Goal: Information Seeking & Learning: Compare options

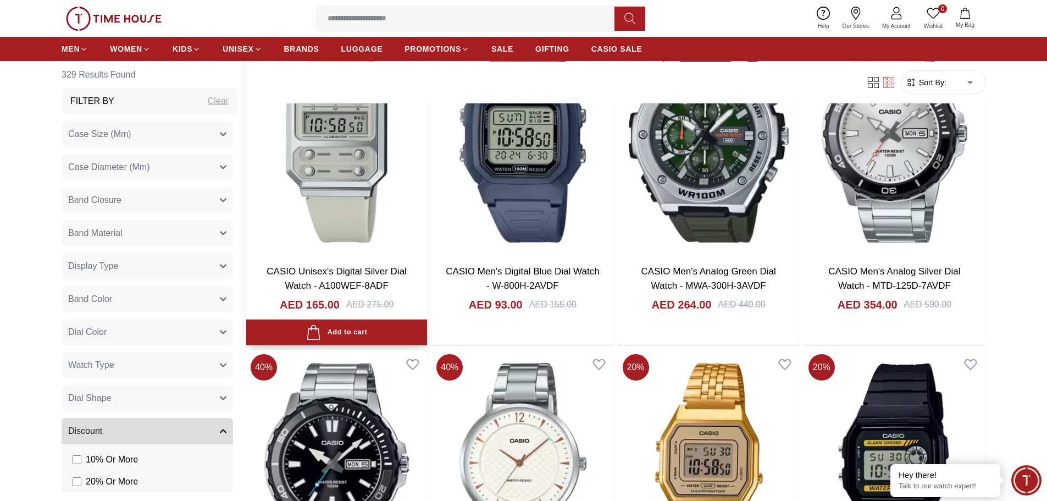
scroll to position [1206, 0]
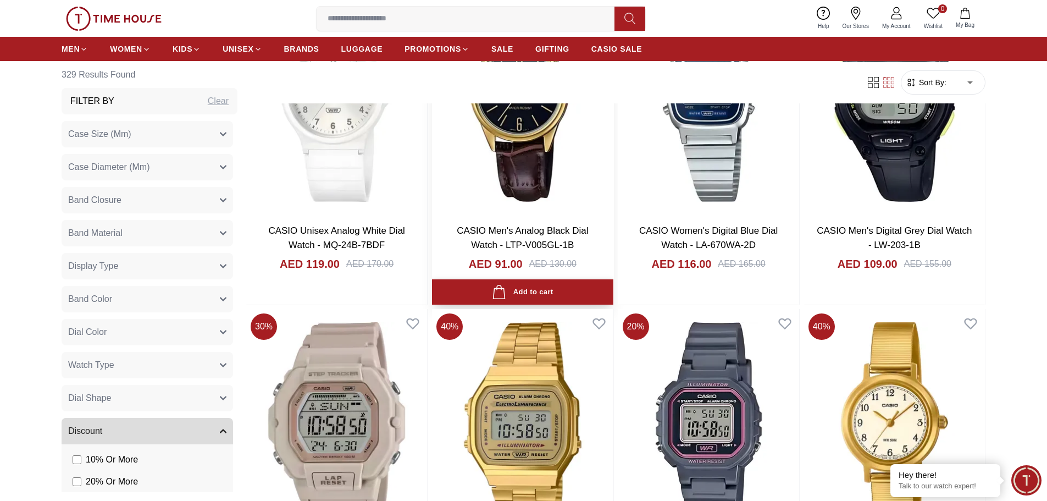
scroll to position [3130, 0]
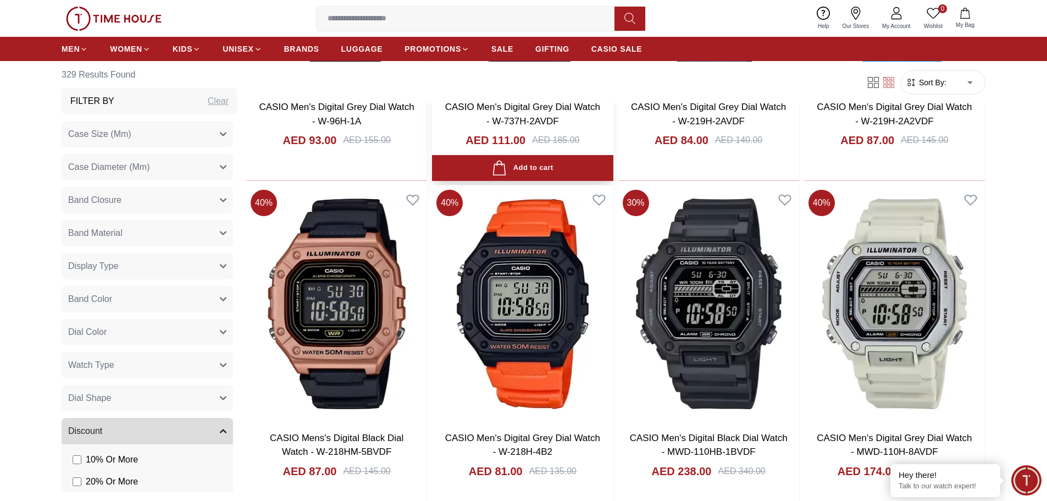
scroll to position [5109, 0]
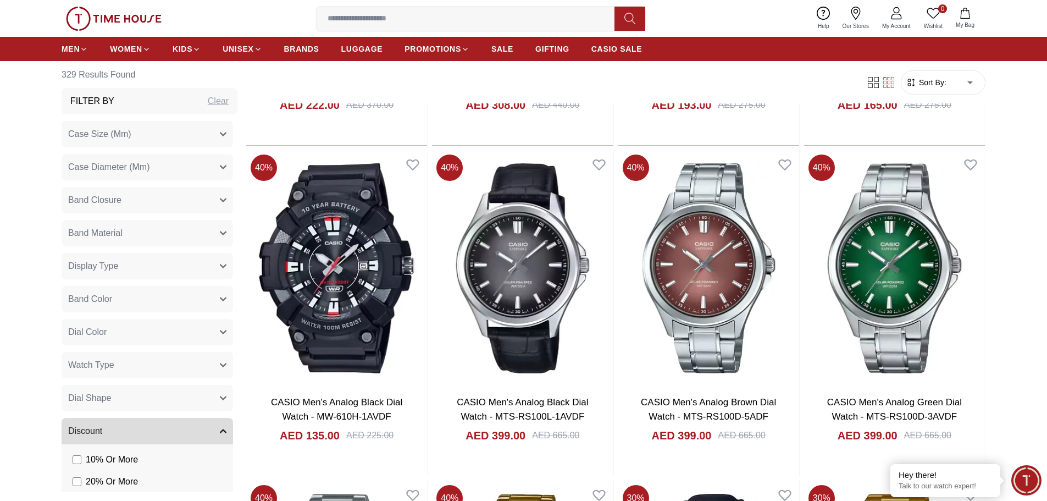
scroll to position [5878, 0]
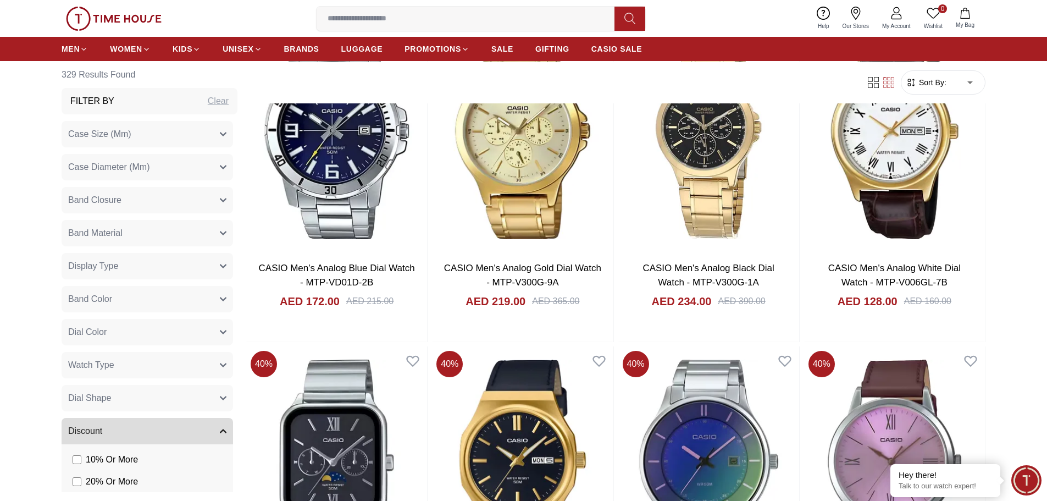
scroll to position [6558, 0]
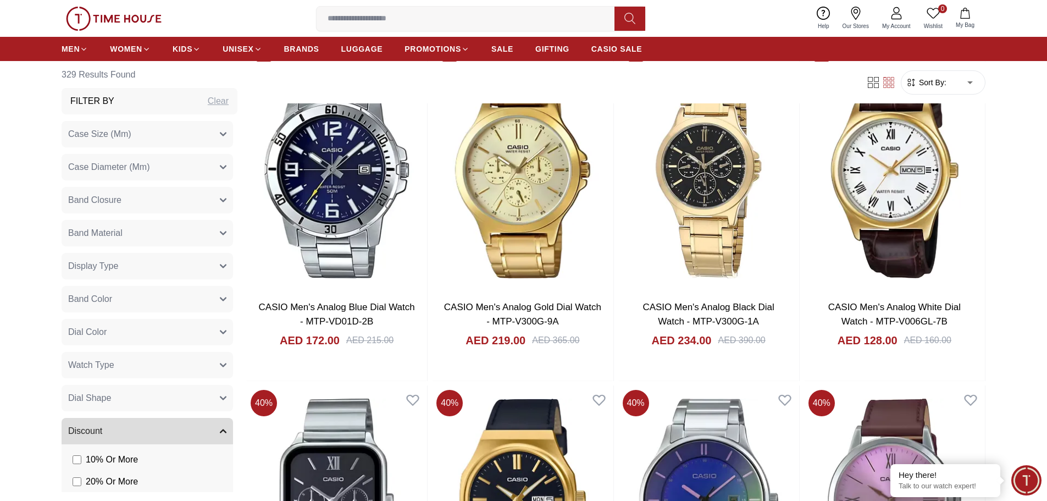
click at [434, 20] on input at bounding box center [470, 19] width 307 height 22
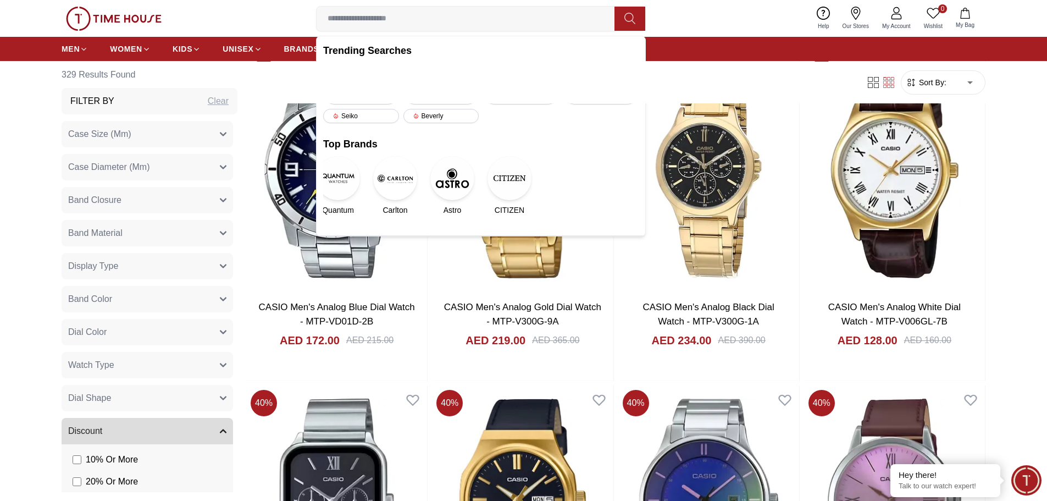
paste input "********"
type input "********"
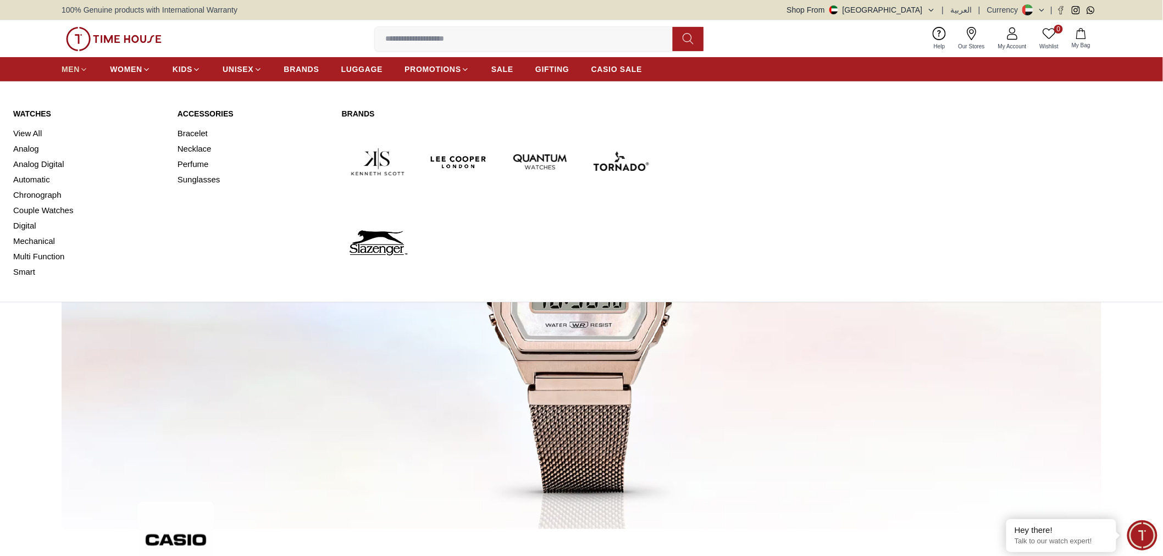
drag, startPoint x: 78, startPoint y: 68, endPoint x: 84, endPoint y: 69, distance: 6.1
click at [78, 68] on span "MEN" at bounding box center [71, 69] width 18 height 11
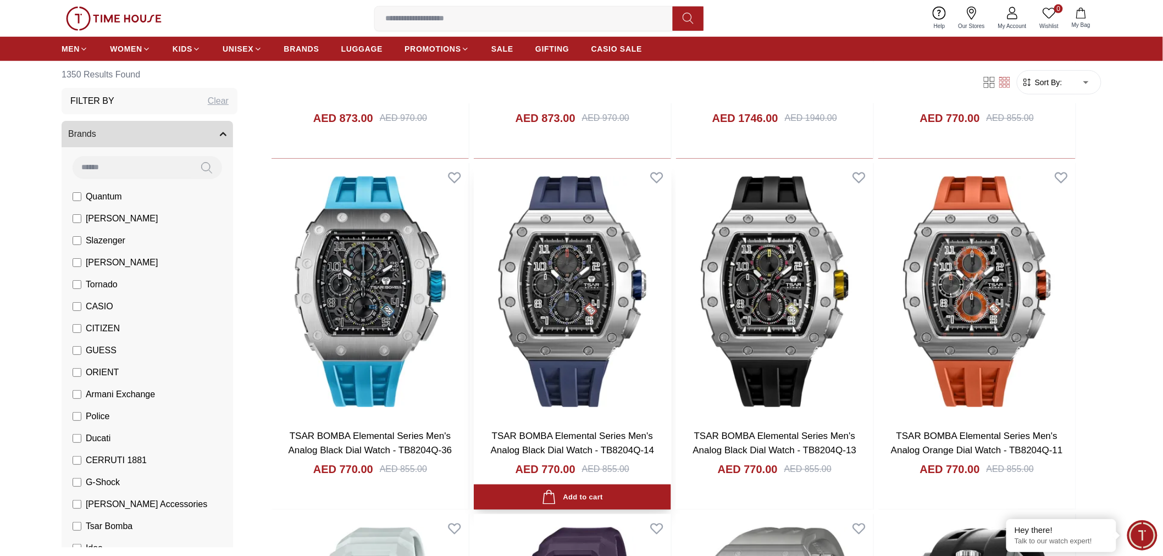
scroll to position [550, 0]
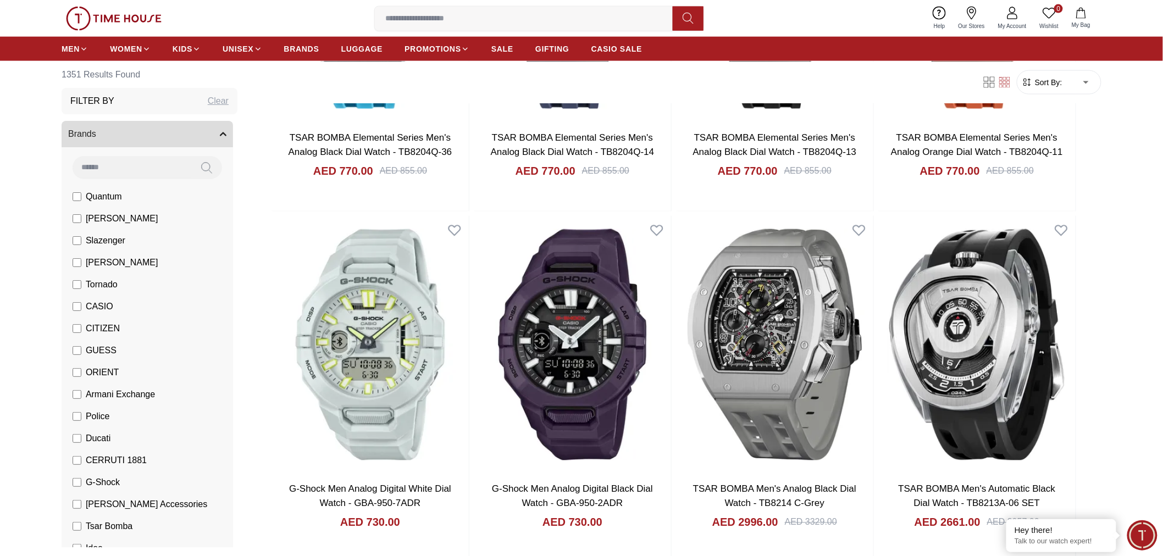
scroll to position [605, 0]
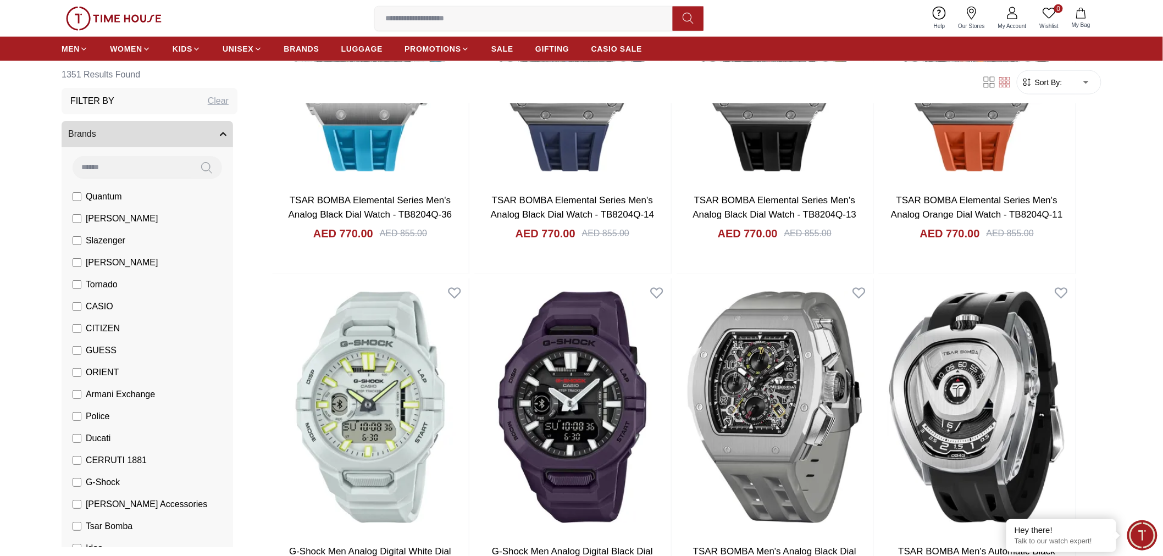
scroll to position [1710, 0]
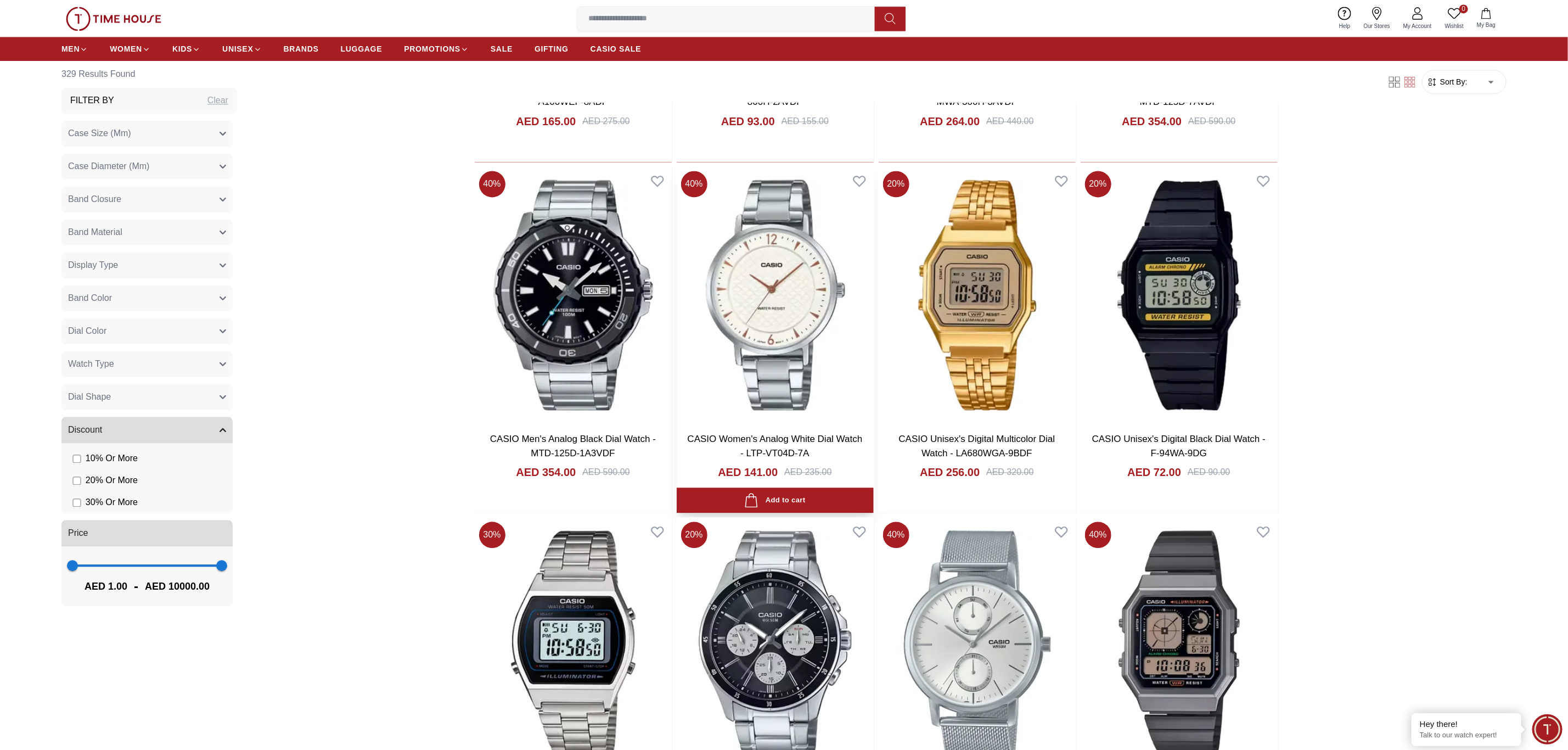
scroll to position [1818, 0]
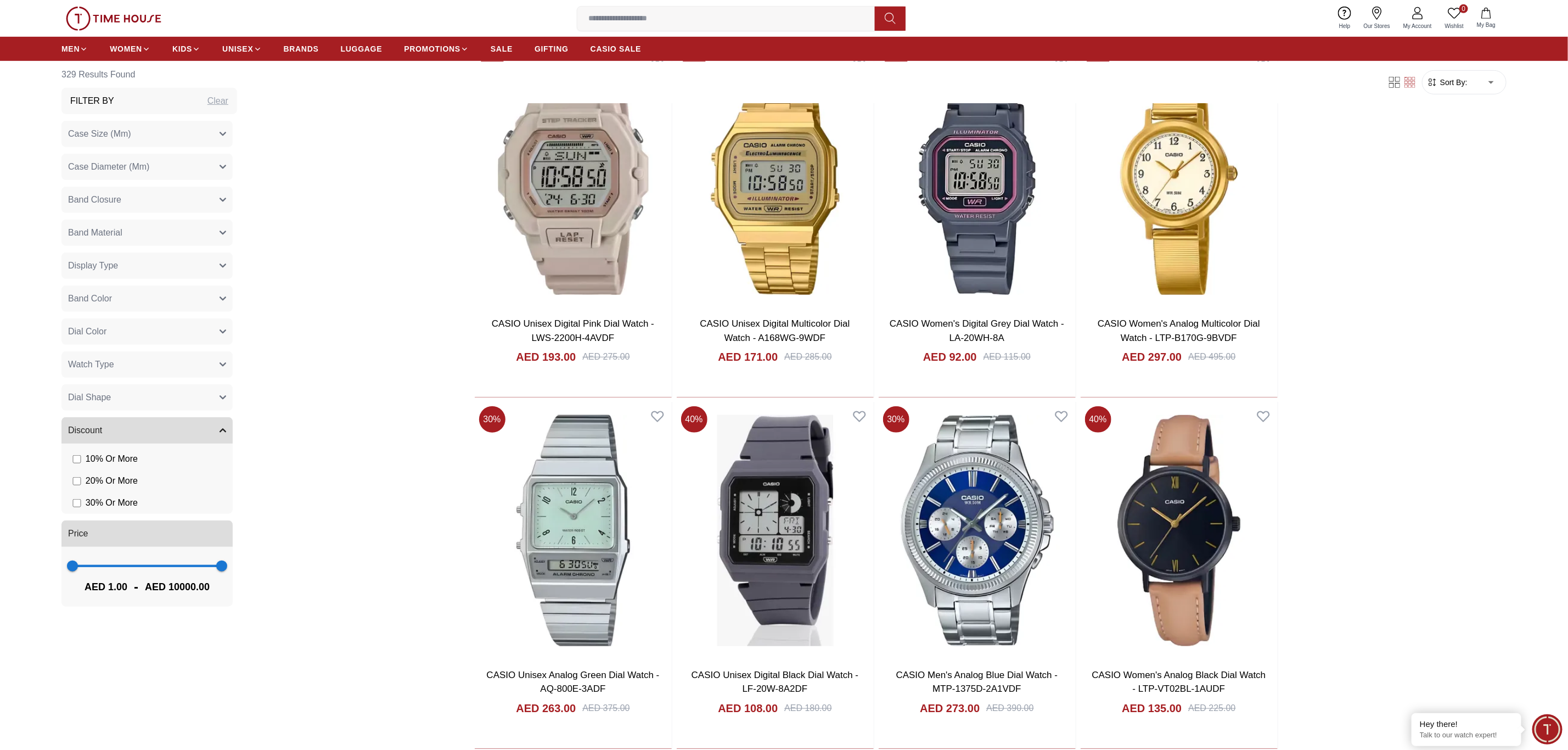
scroll to position [3711, 0]
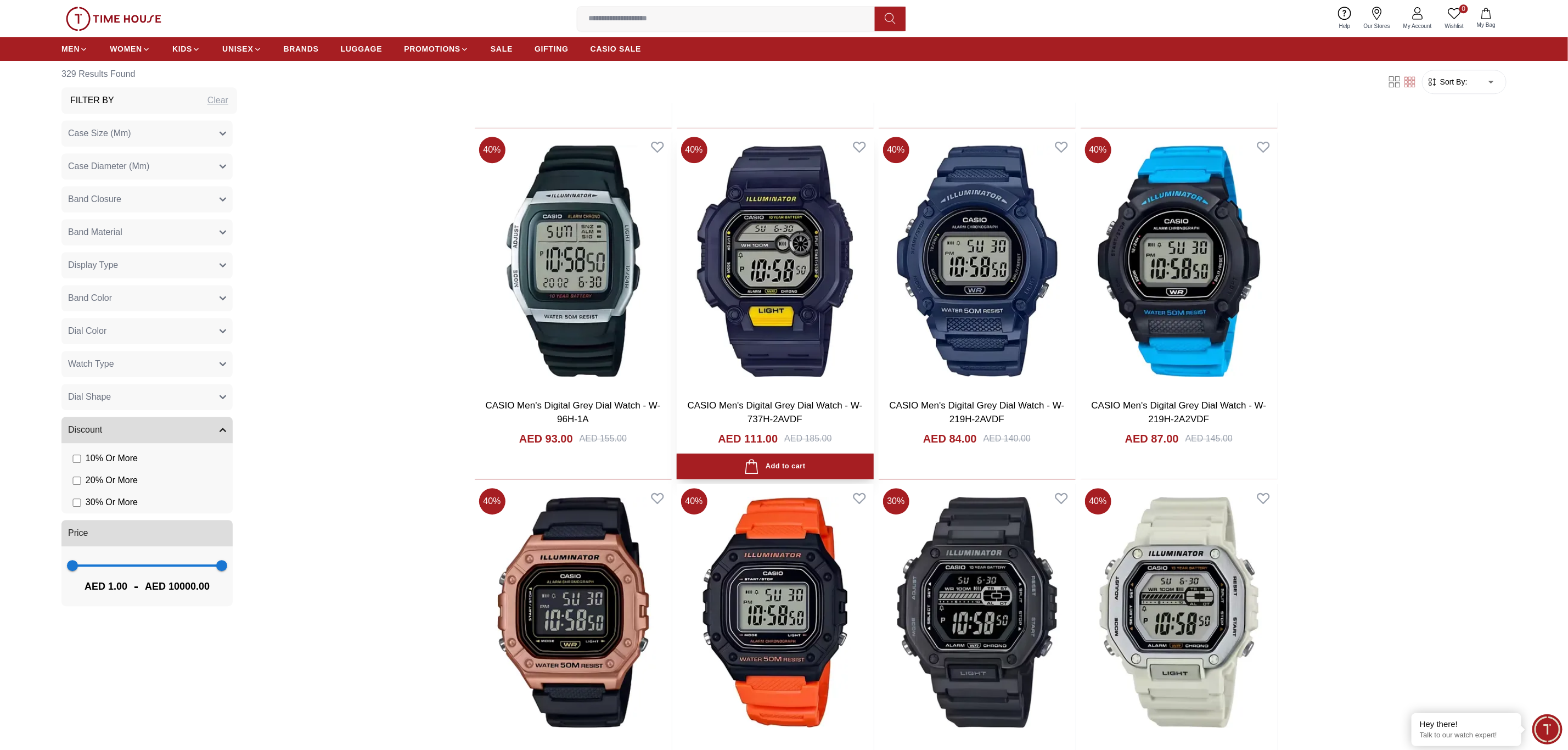
scroll to position [5605, 0]
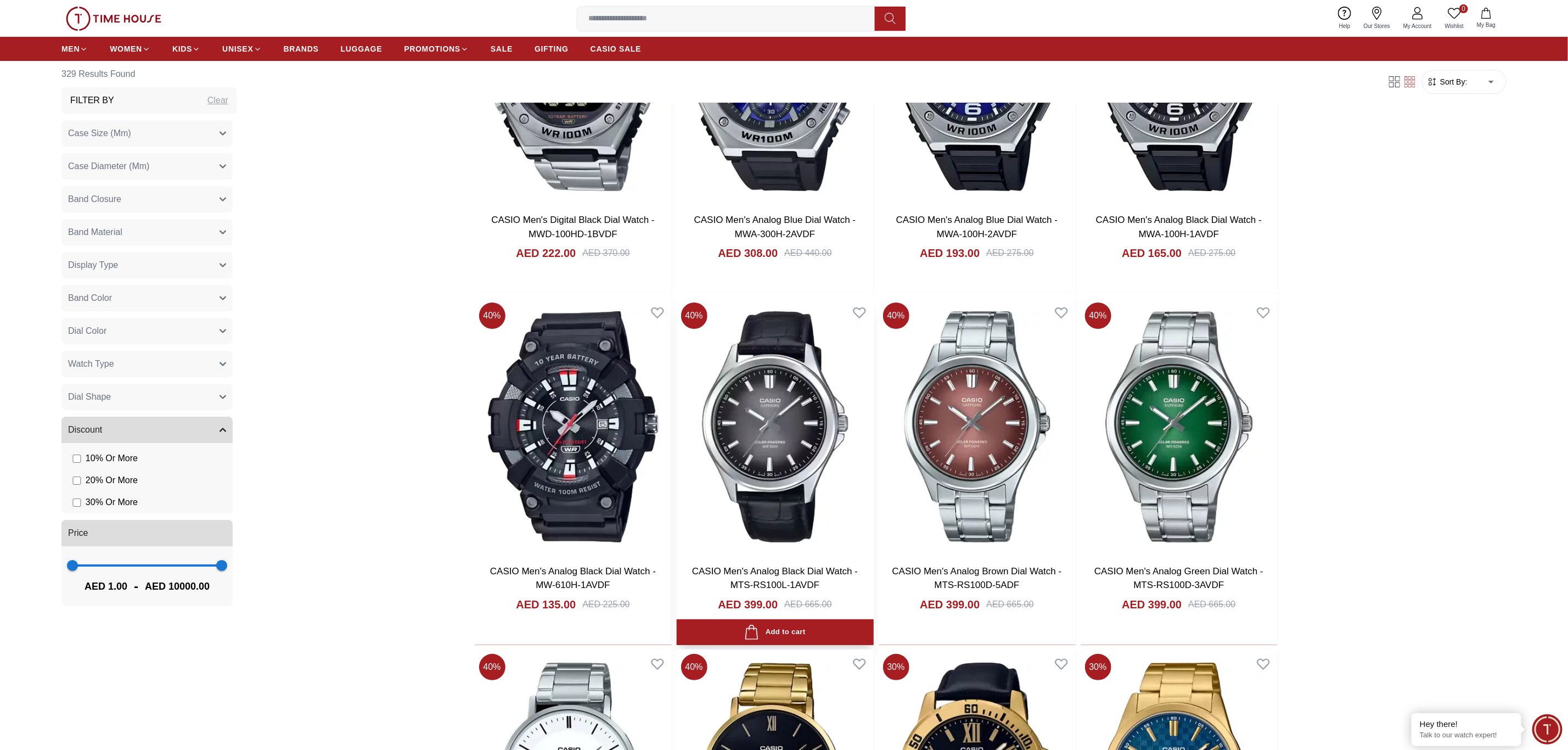
scroll to position [6347, 0]
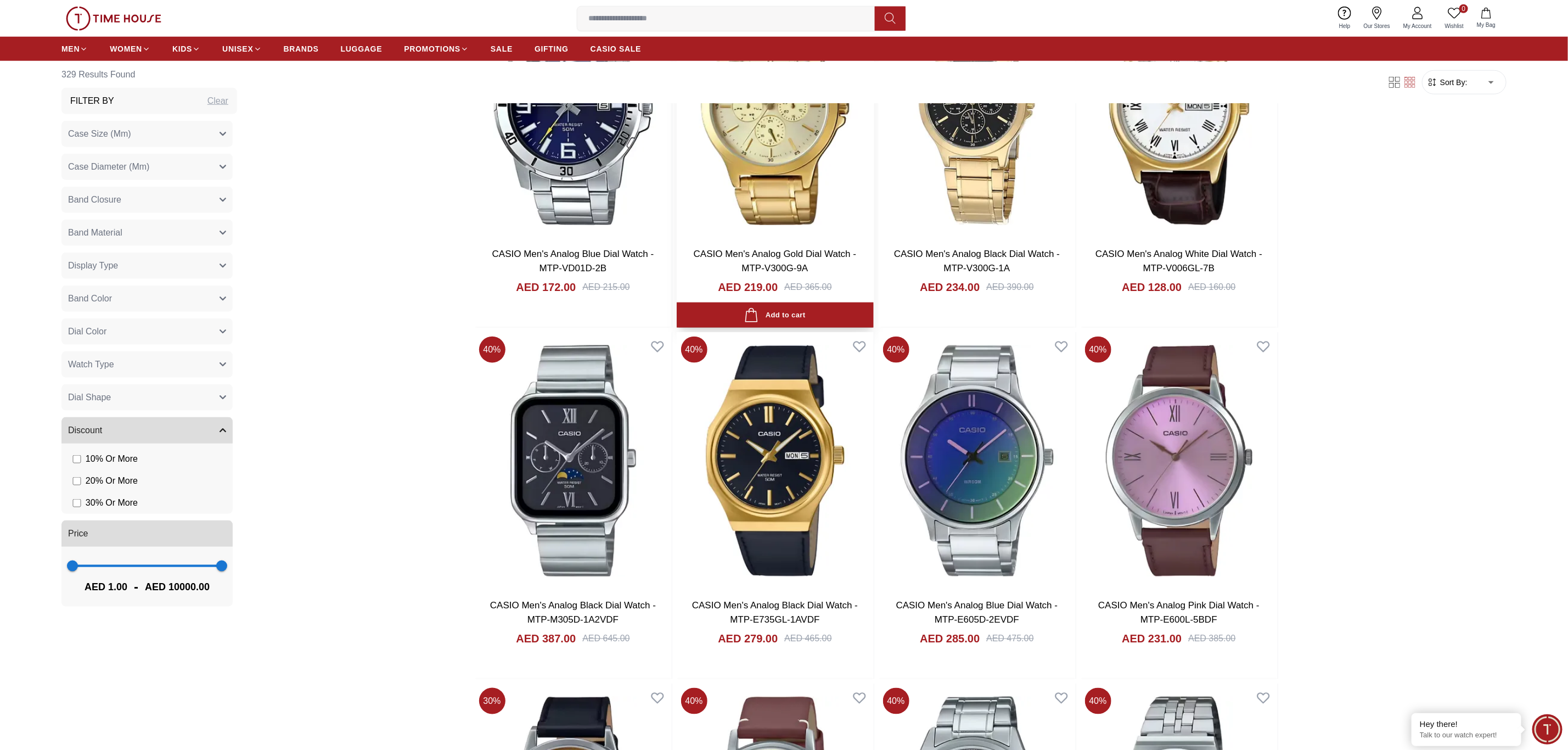
scroll to position [7252, 0]
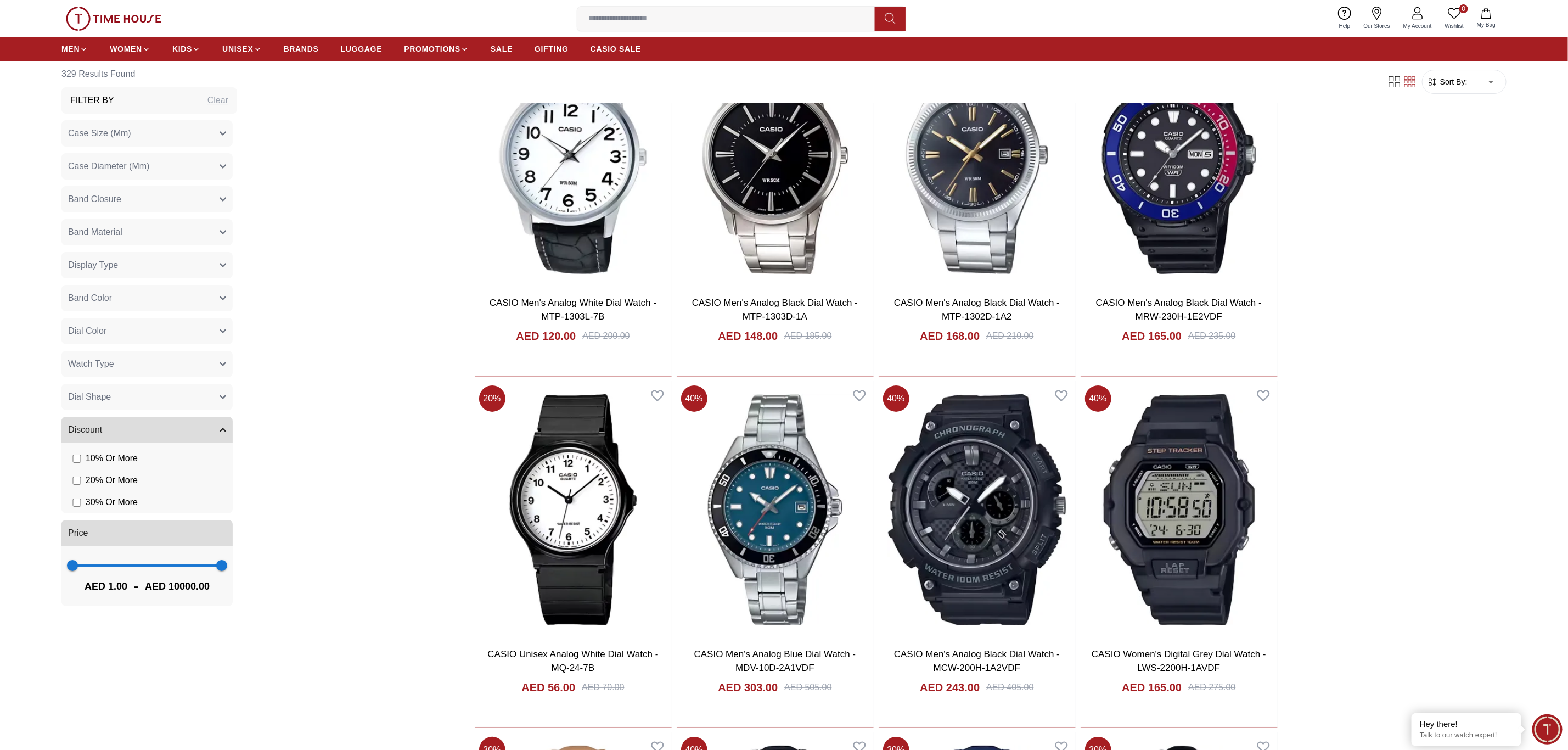
scroll to position [8990, 0]
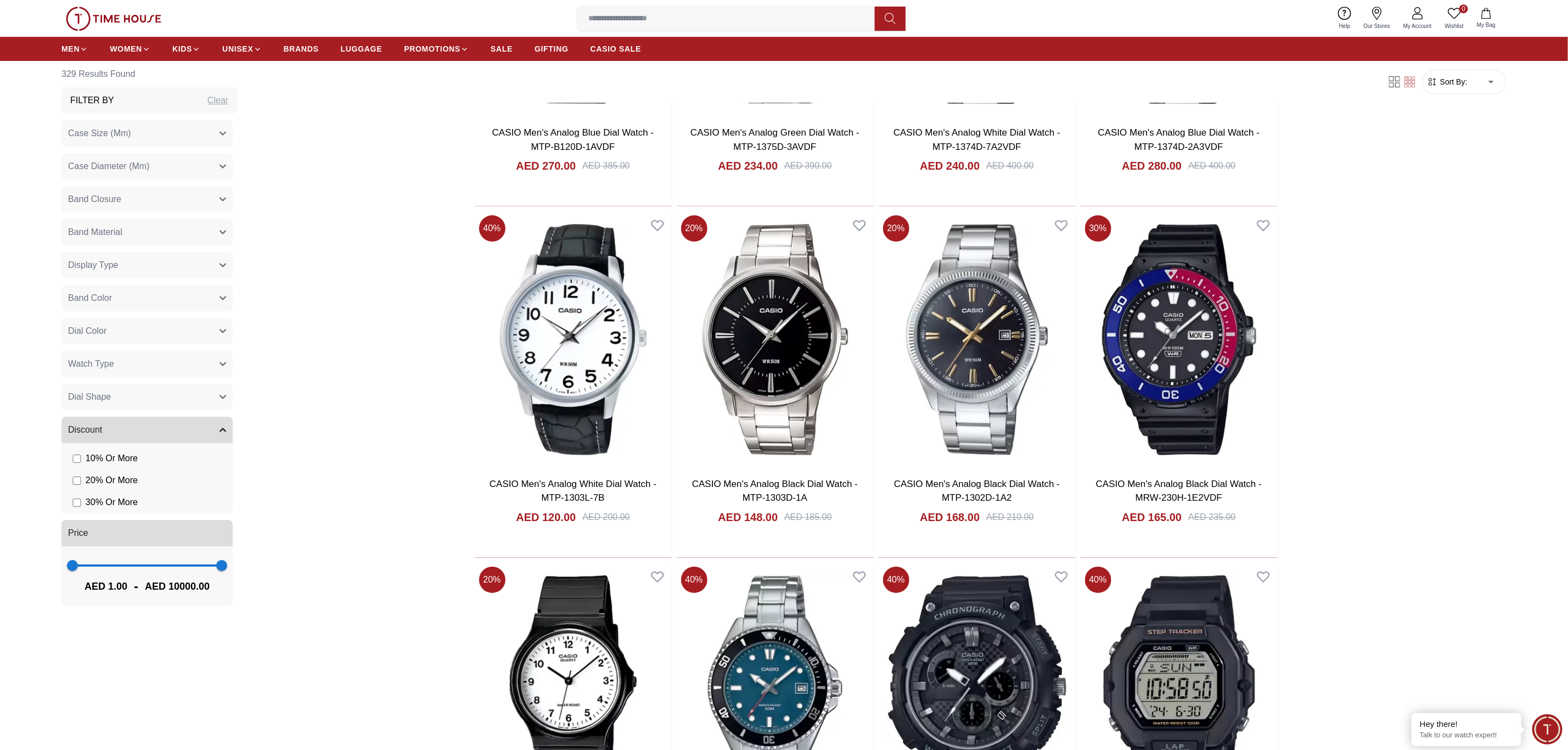
click at [649, 15] on input at bounding box center [730, 19] width 307 height 22
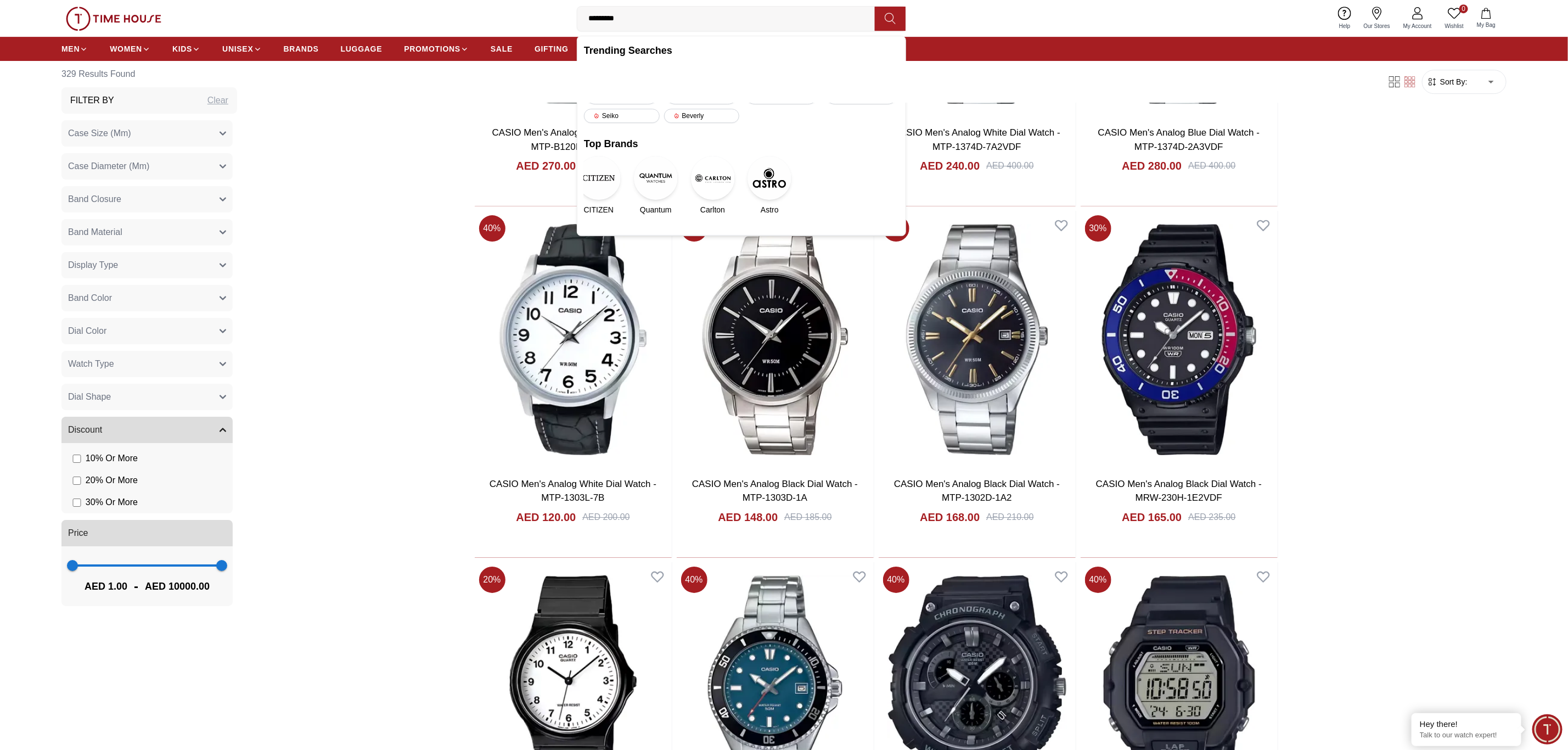
click at [608, 17] on input "*********" at bounding box center [730, 19] width 307 height 22
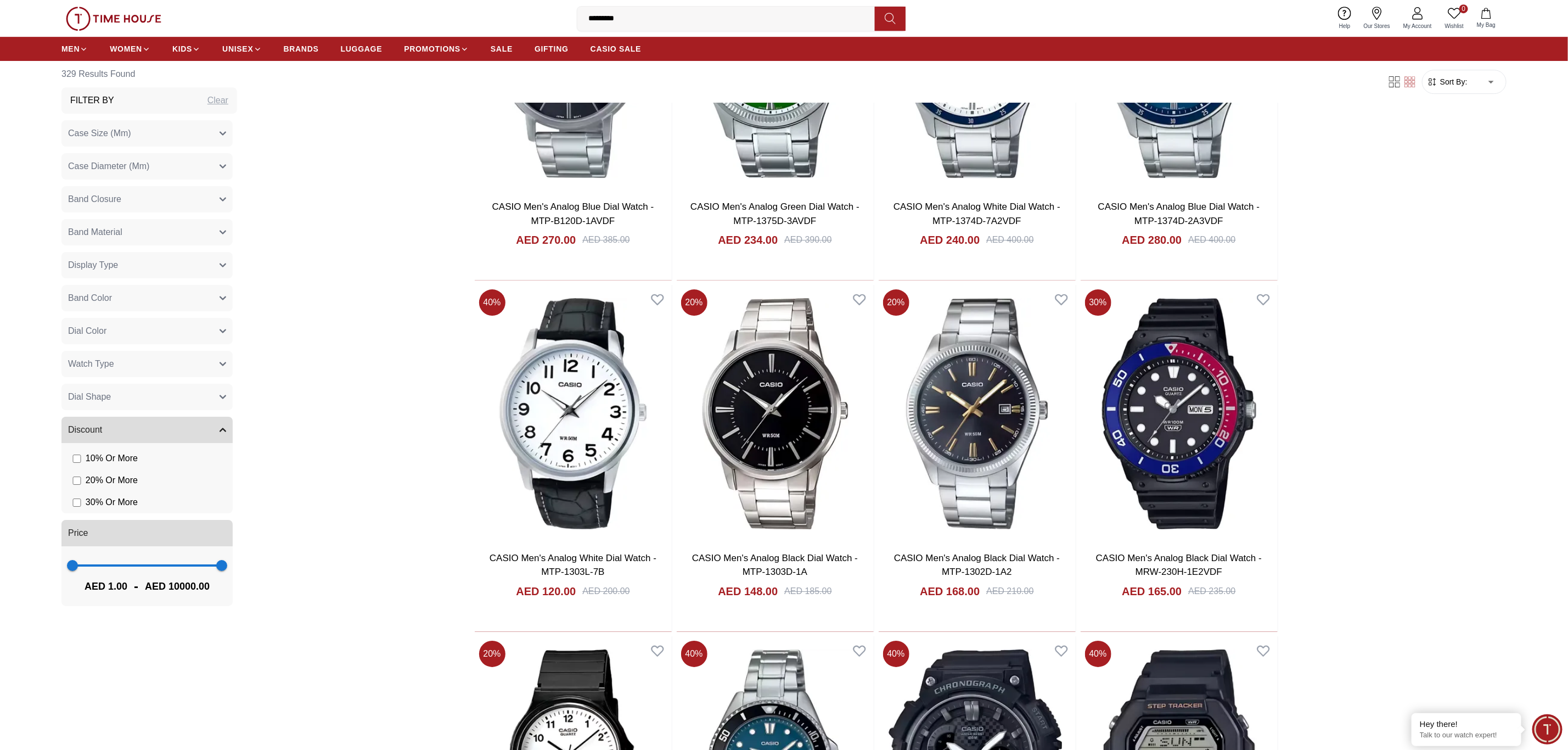
drag, startPoint x: 664, startPoint y: 24, endPoint x: 507, endPoint y: 10, distance: 157.6
click at [507, 10] on div "0 Wishlist My Bag ********* Trending Searches 1200 Police Casio 2100 Women [PER…" at bounding box center [784, 18] width 1445 height 37
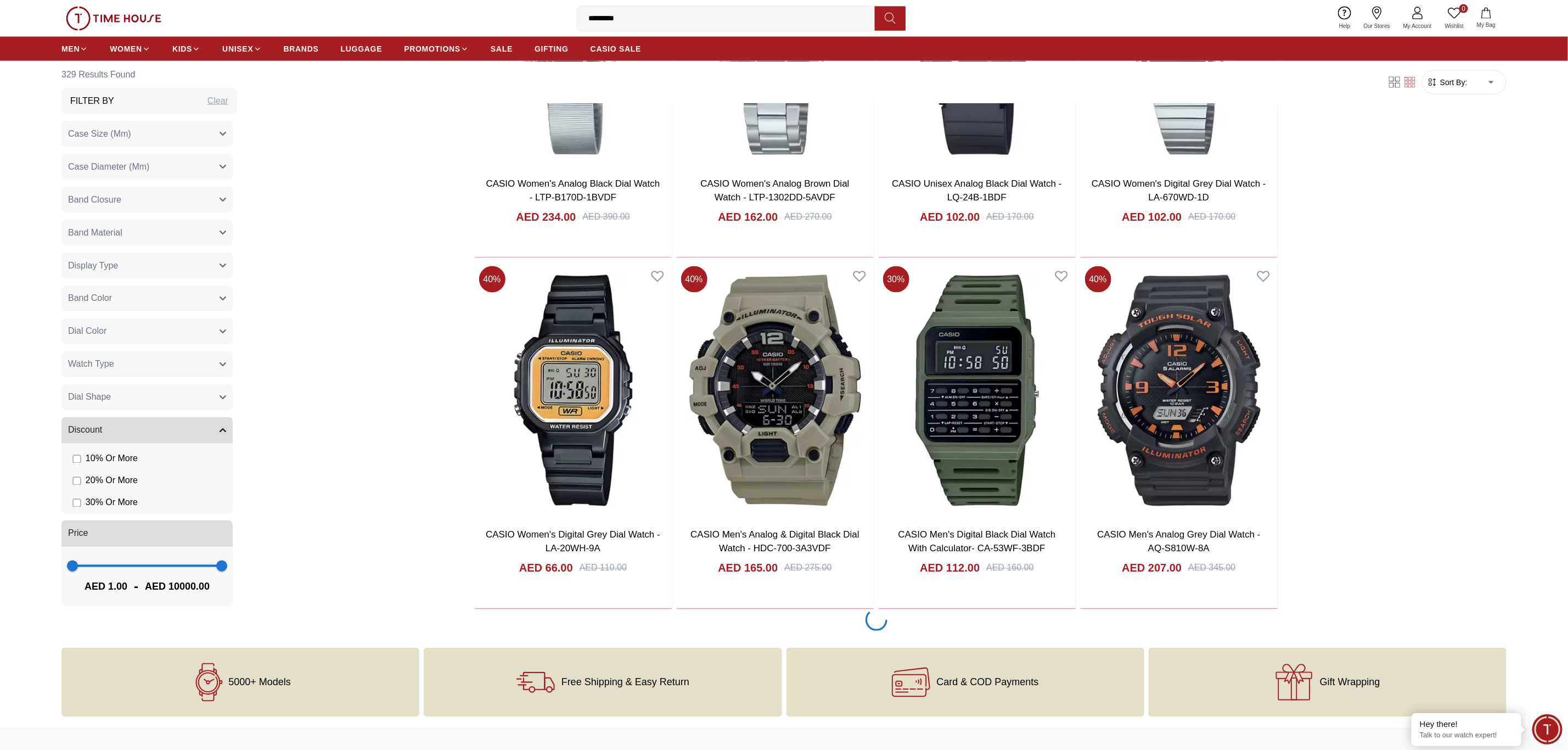
scroll to position [10966, 0]
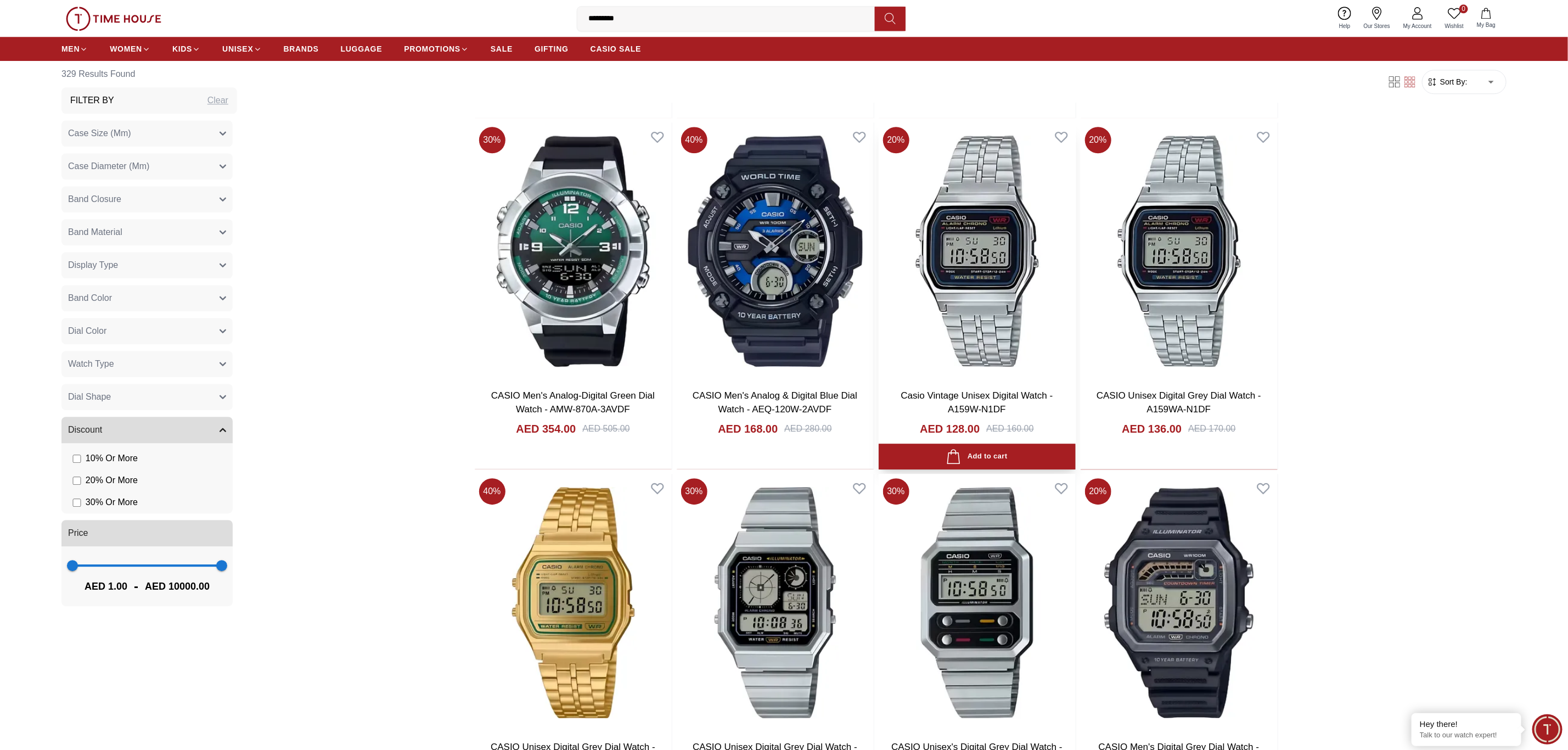
scroll to position [11707, 0]
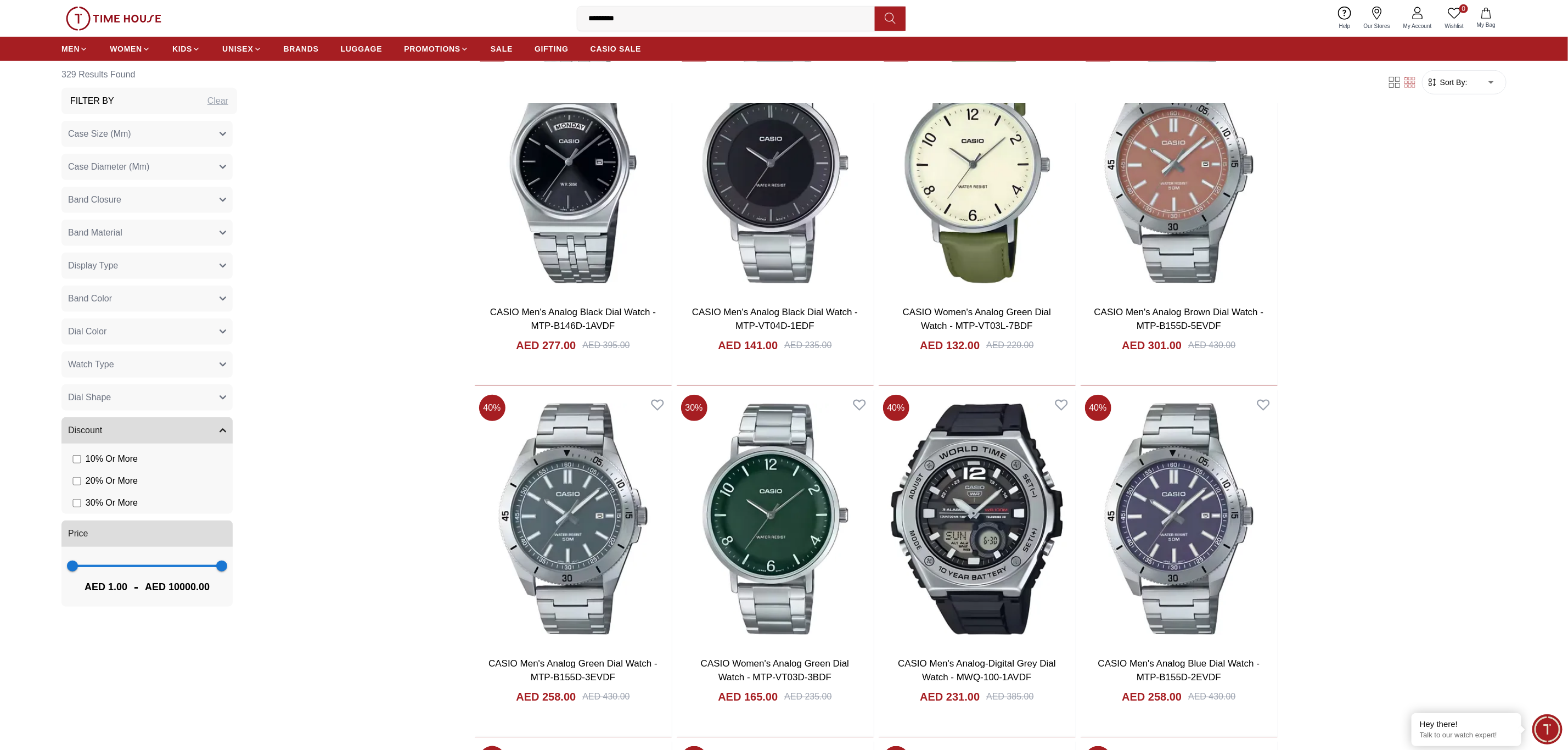
scroll to position [13190, 0]
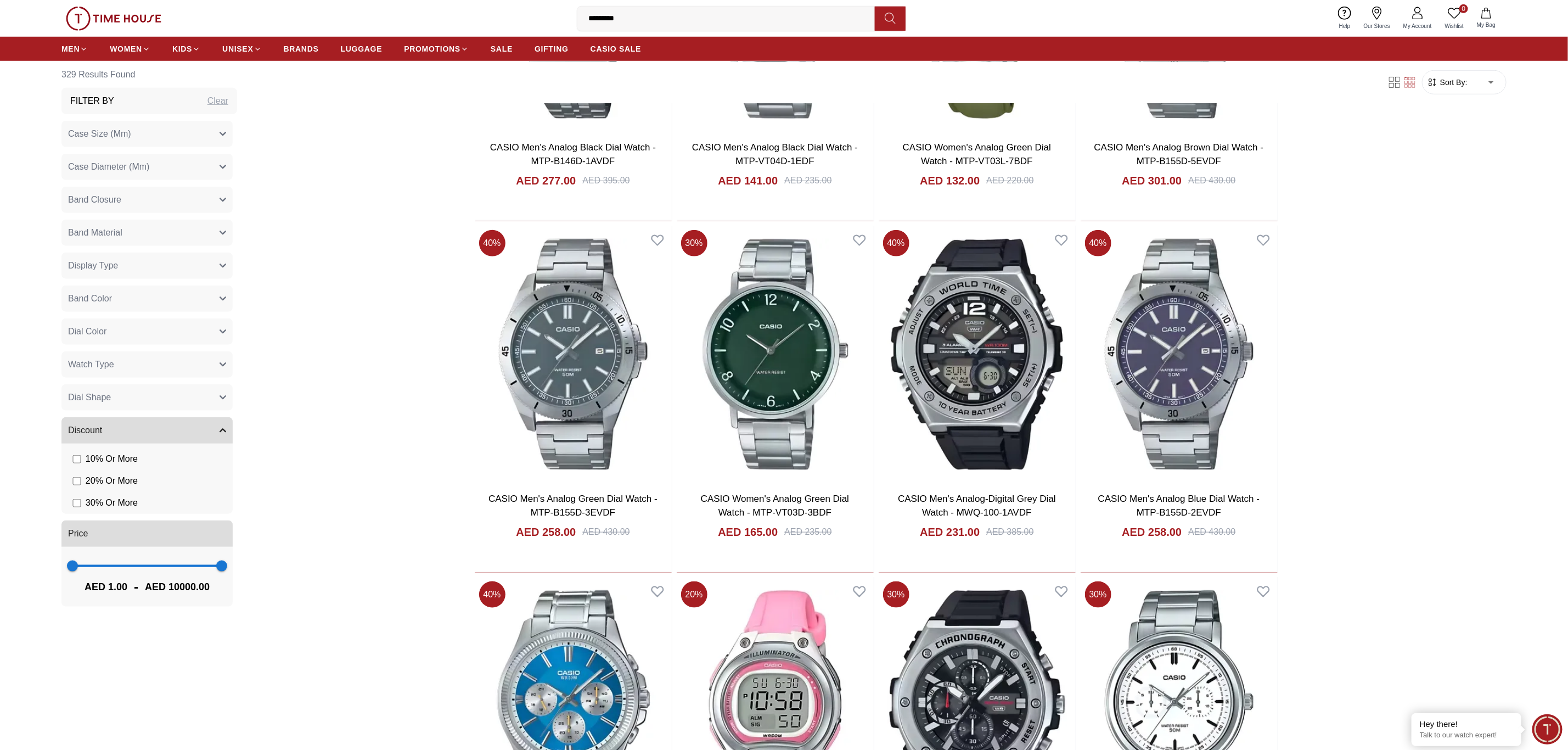
type input "*********"
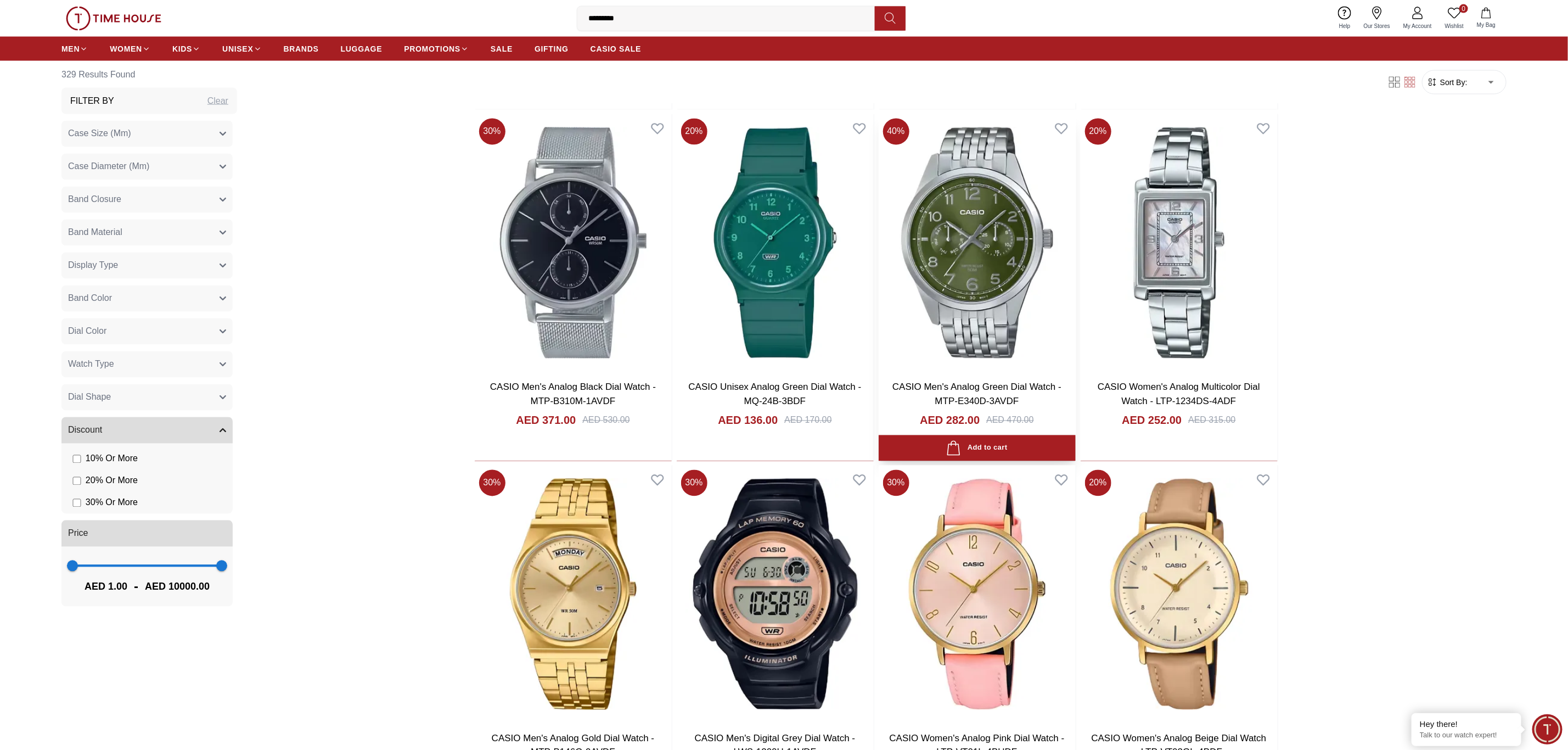
scroll to position [14013, 0]
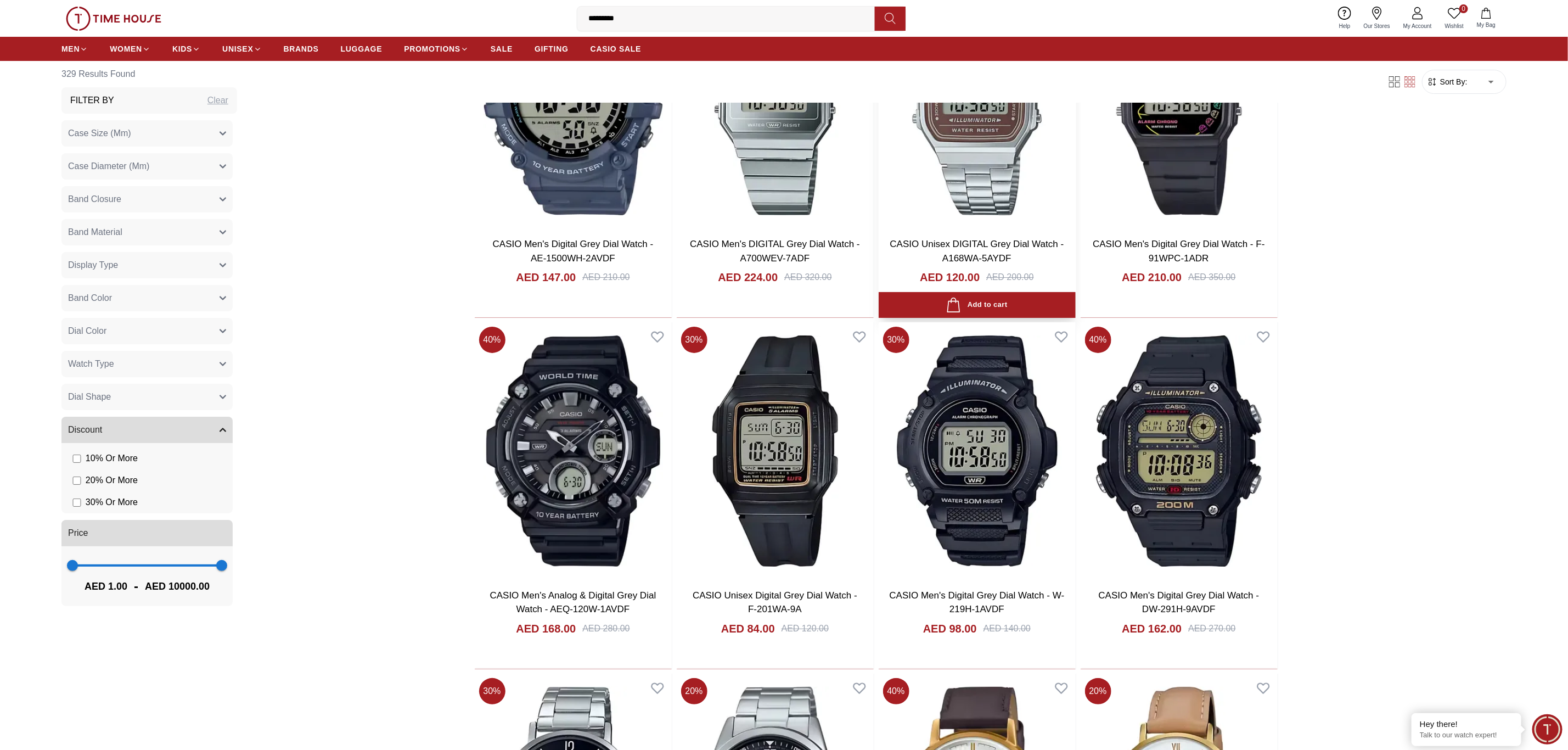
scroll to position [15660, 0]
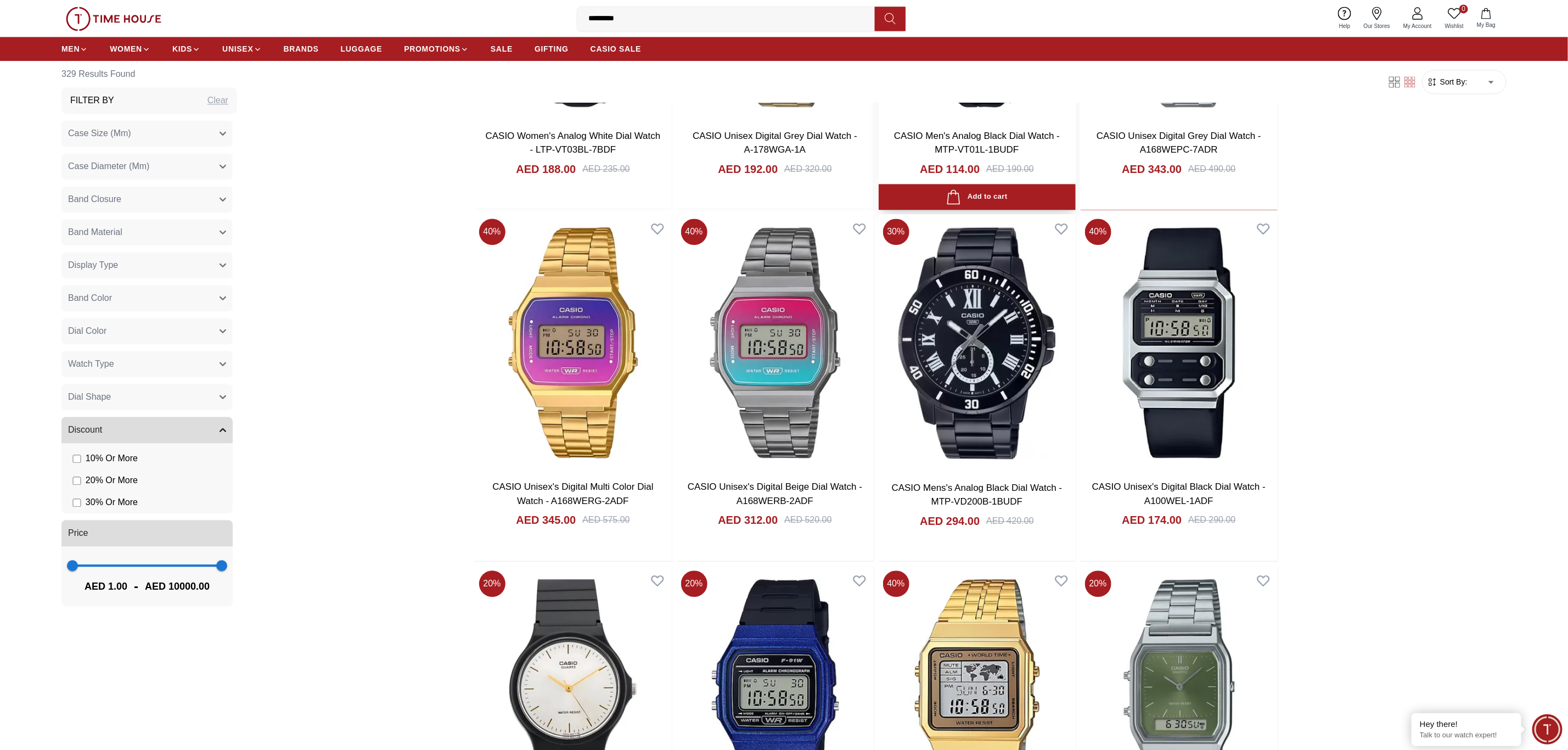
scroll to position [17489, 0]
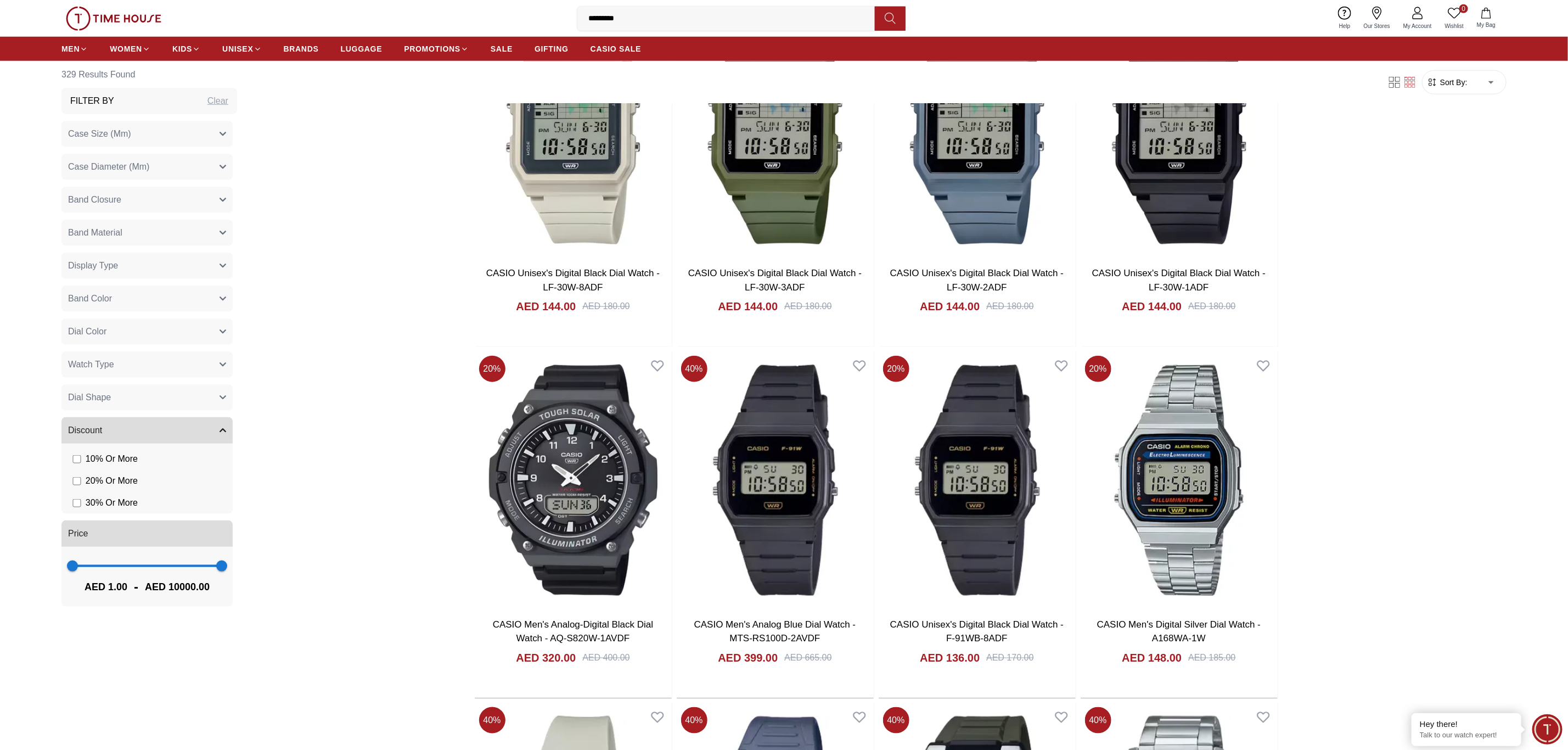
scroll to position [702, 0]
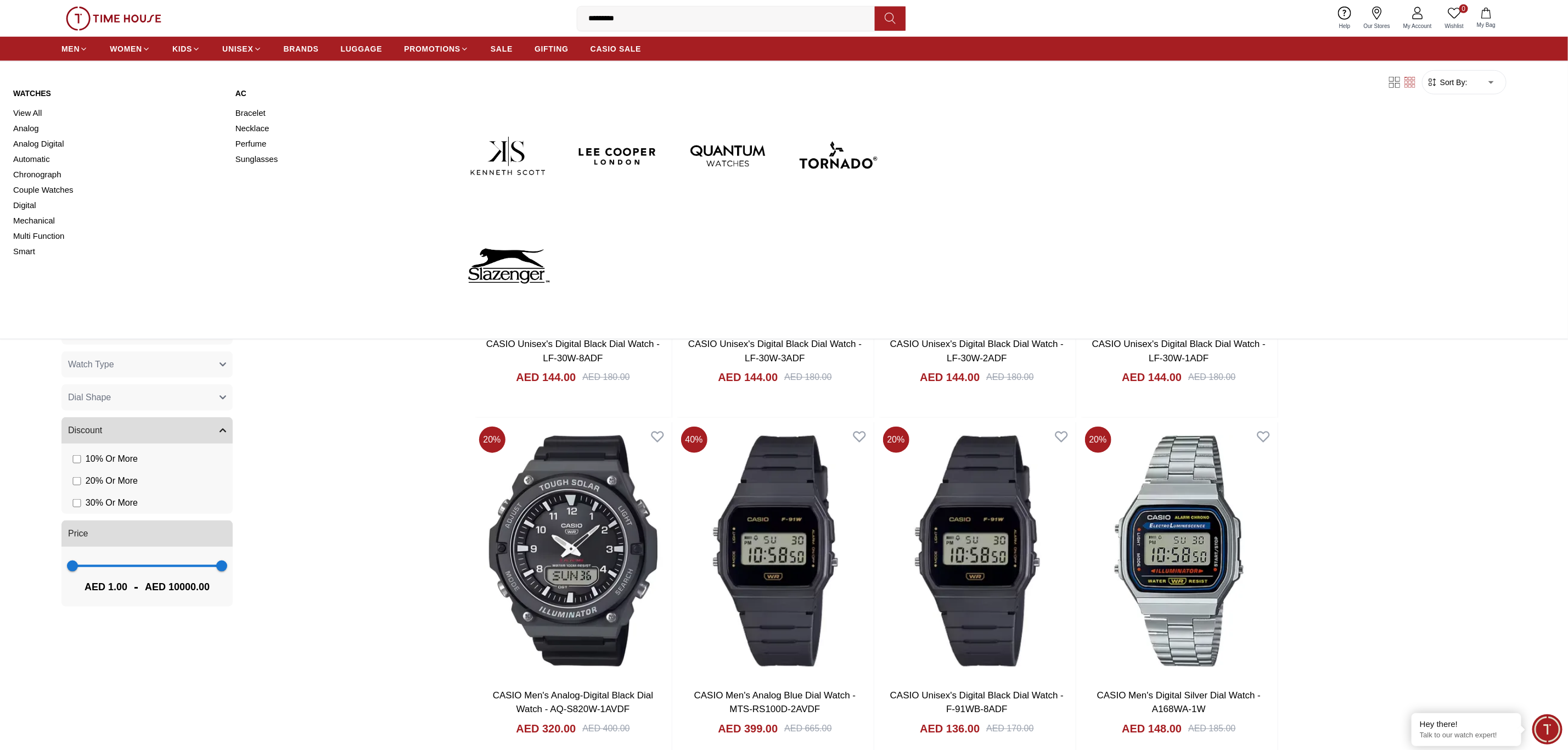
click at [59, 45] on div "MEN WOMEN KIDS UNISEX BRANDS LUGGAGE PROMOTIONS SALE GIFTING CASIO SALE" at bounding box center [784, 49] width 1568 height 24
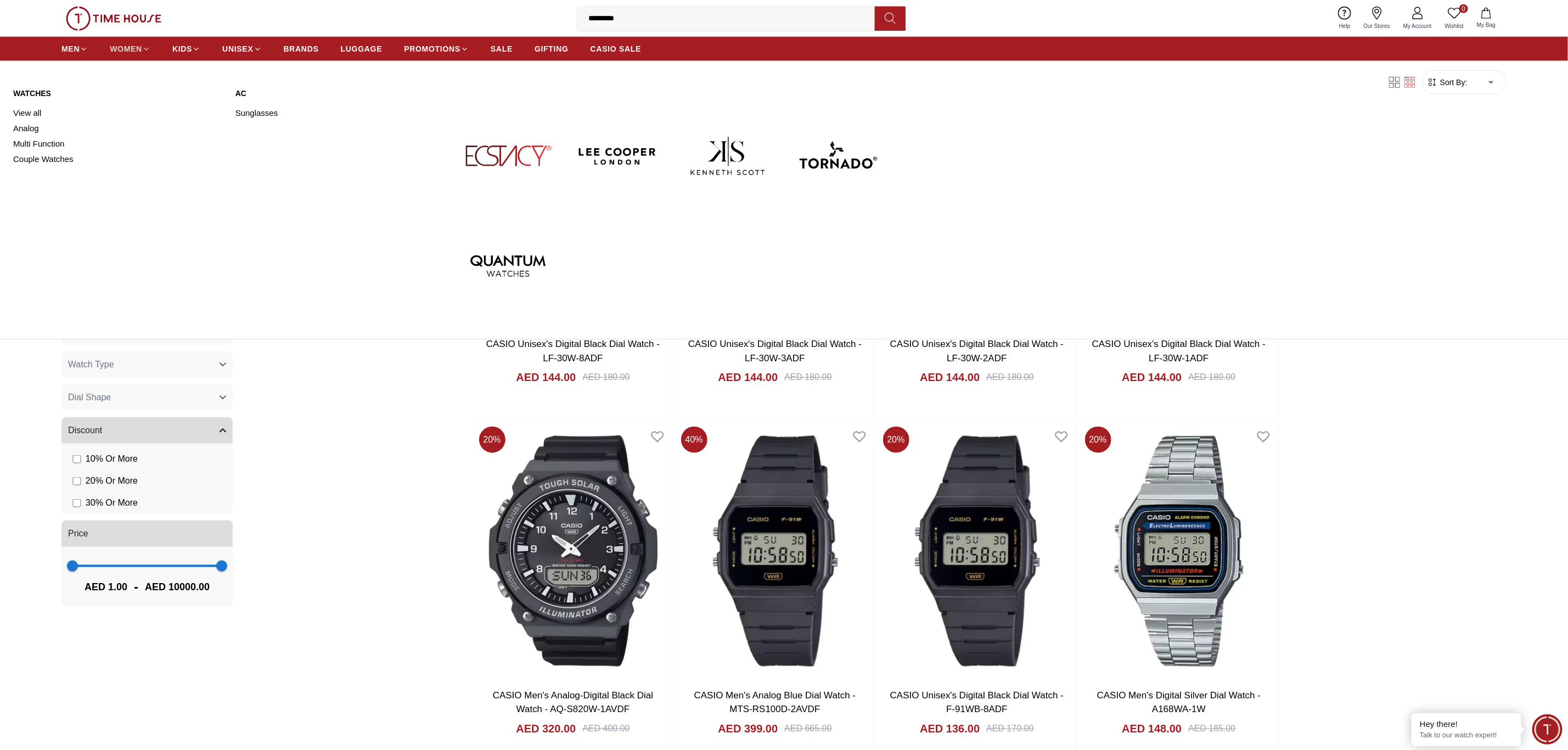
click at [124, 48] on span "WOMEN" at bounding box center [126, 48] width 32 height 11
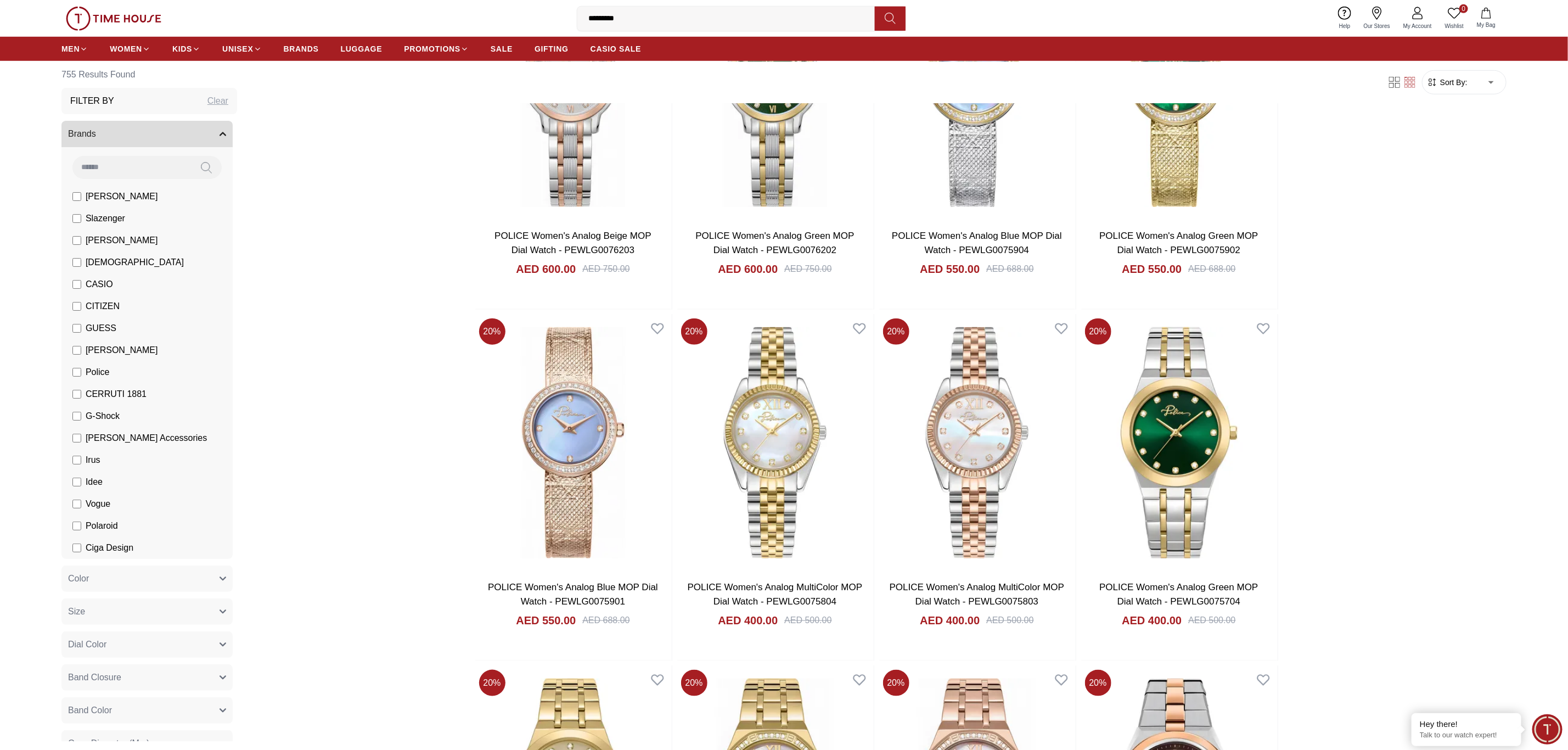
scroll to position [330, 0]
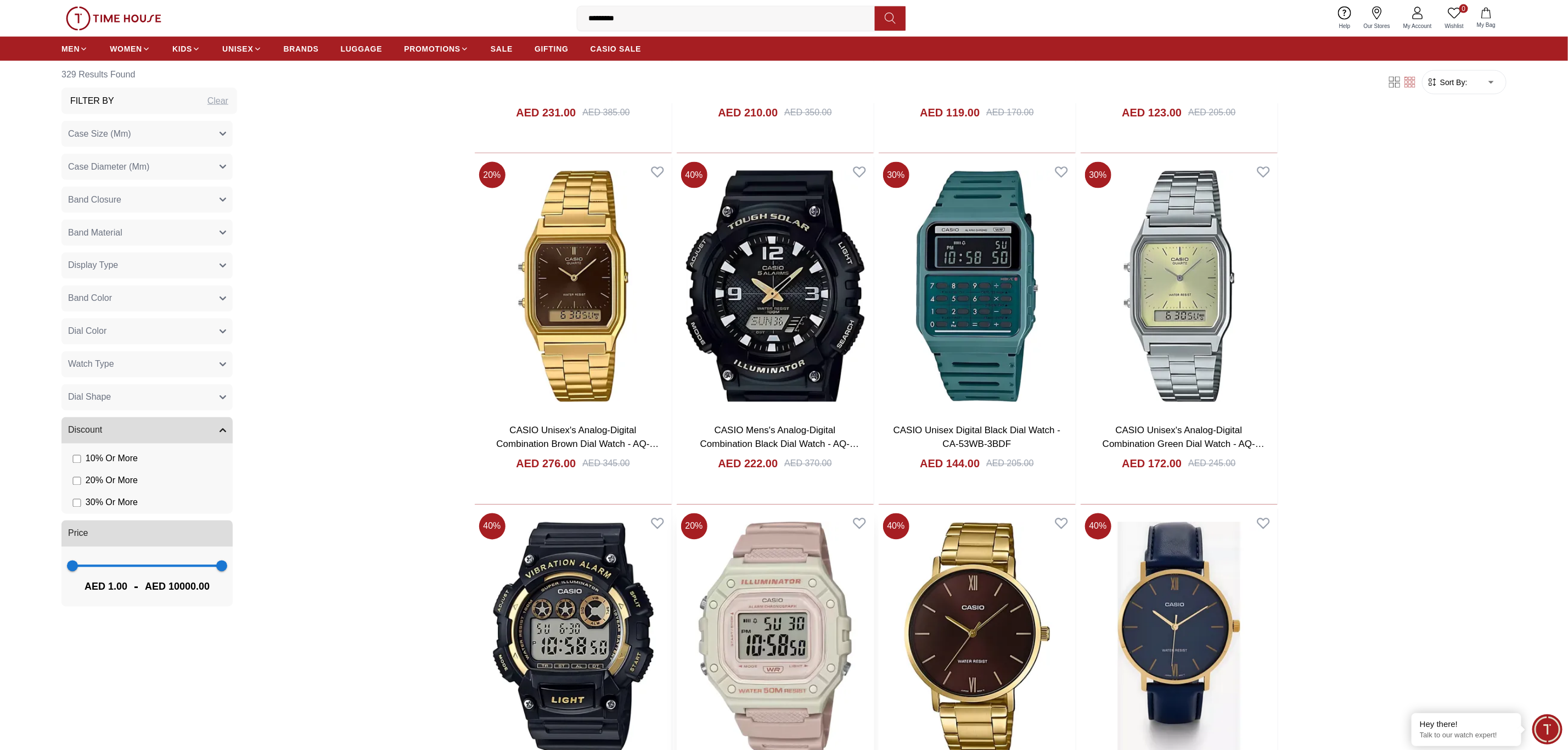
scroll to position [1730, 0]
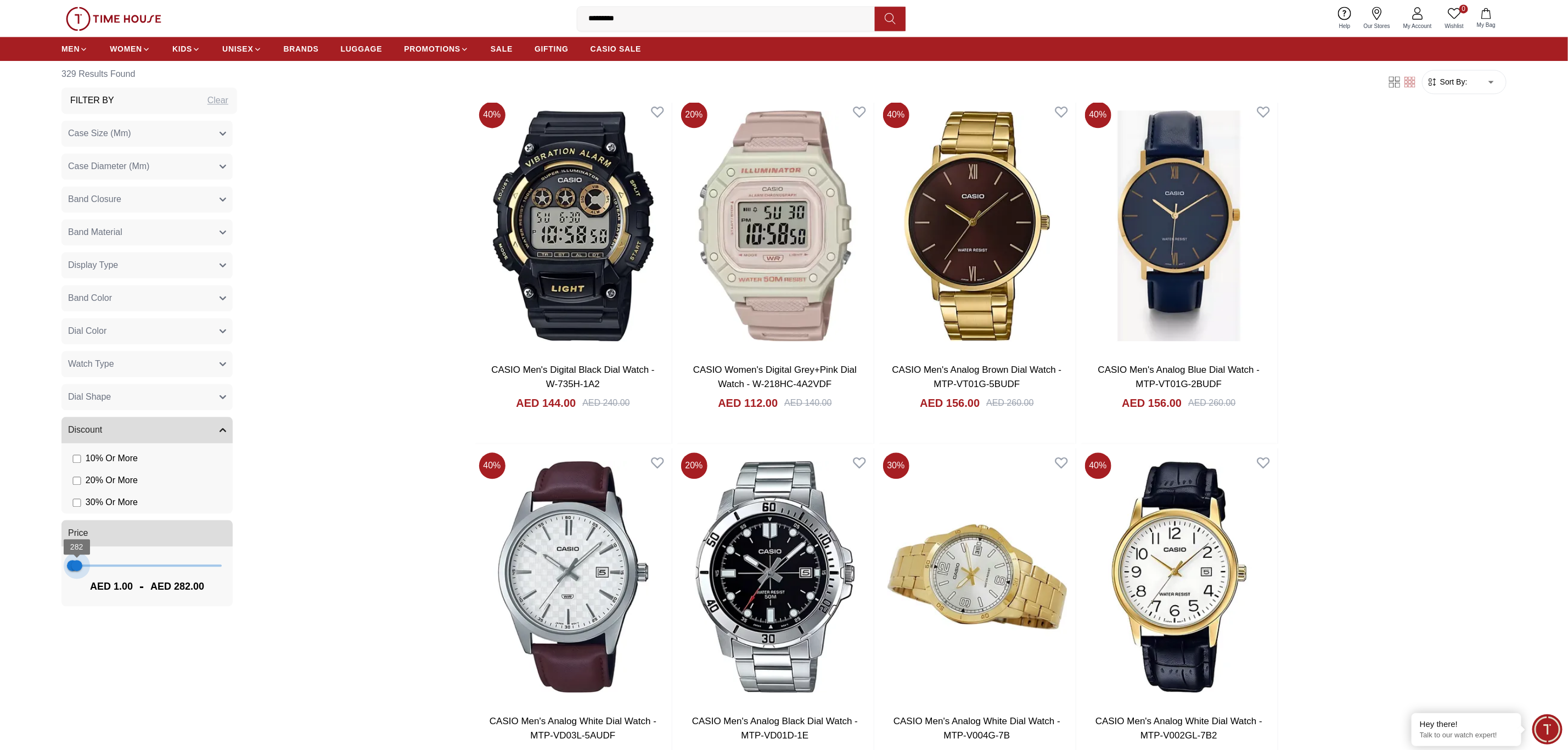
drag, startPoint x: 205, startPoint y: 567, endPoint x: 76, endPoint y: 566, distance: 129.0
click at [76, 555] on span "282" at bounding box center [76, 565] width 11 height 11
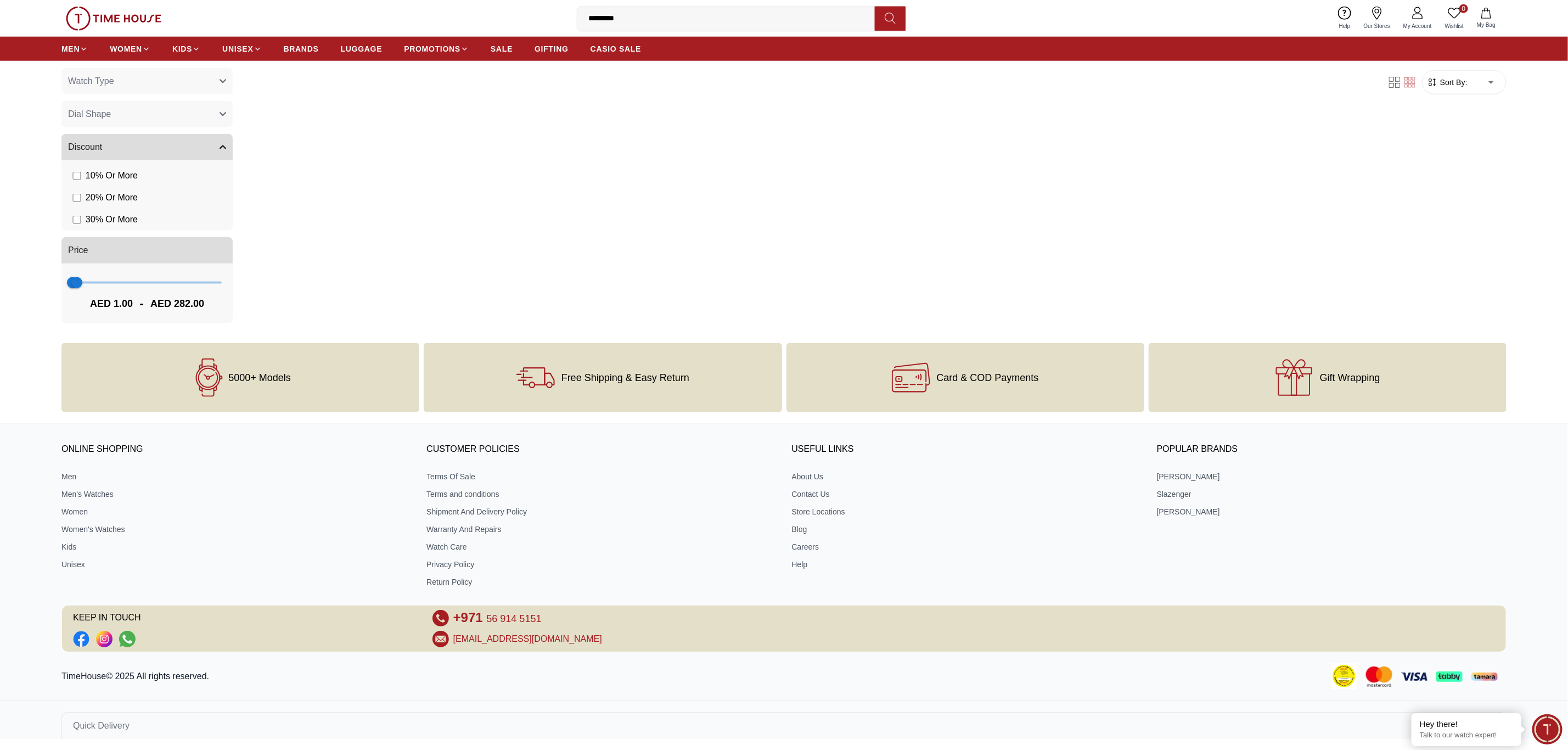
scroll to position [938, 0]
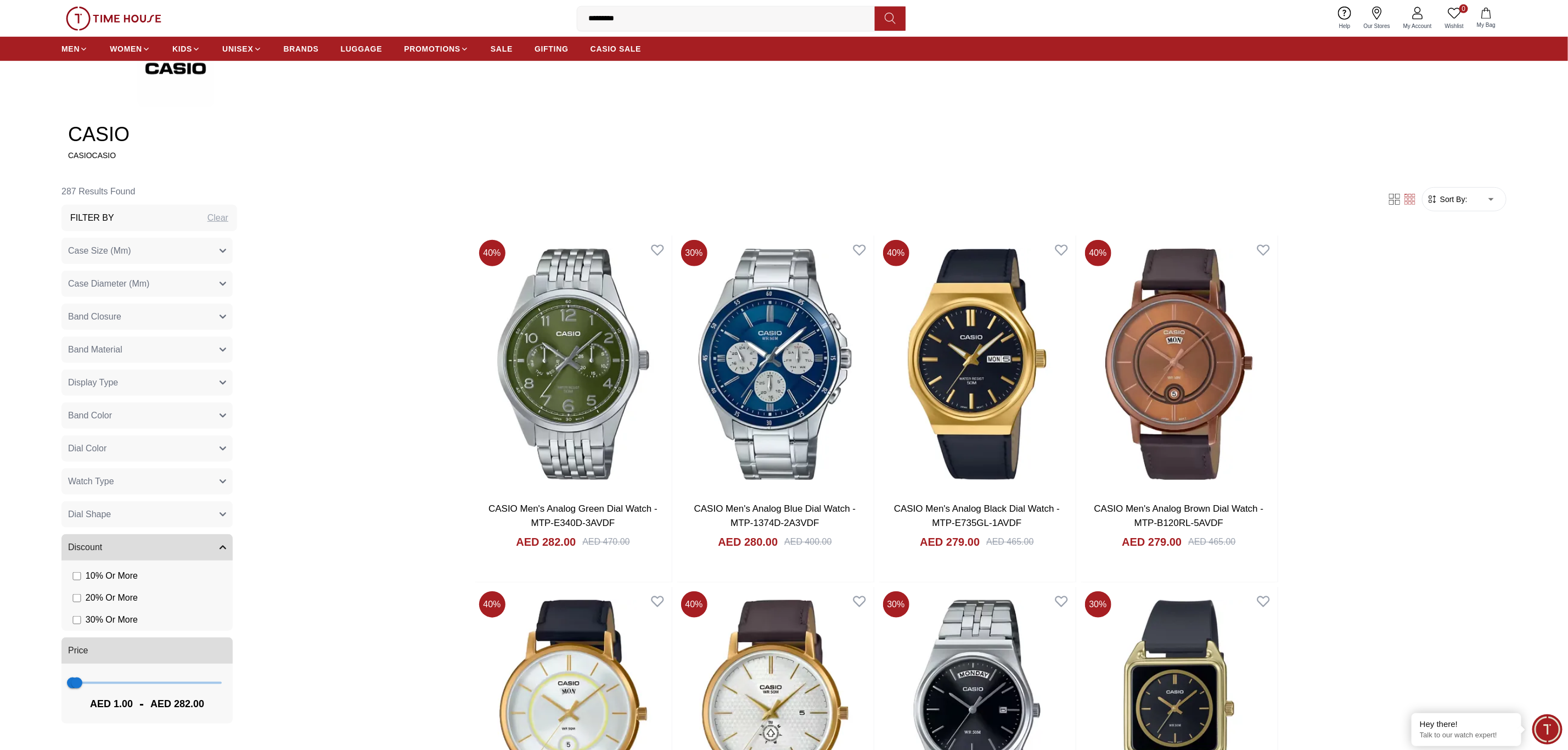
scroll to position [741, 0]
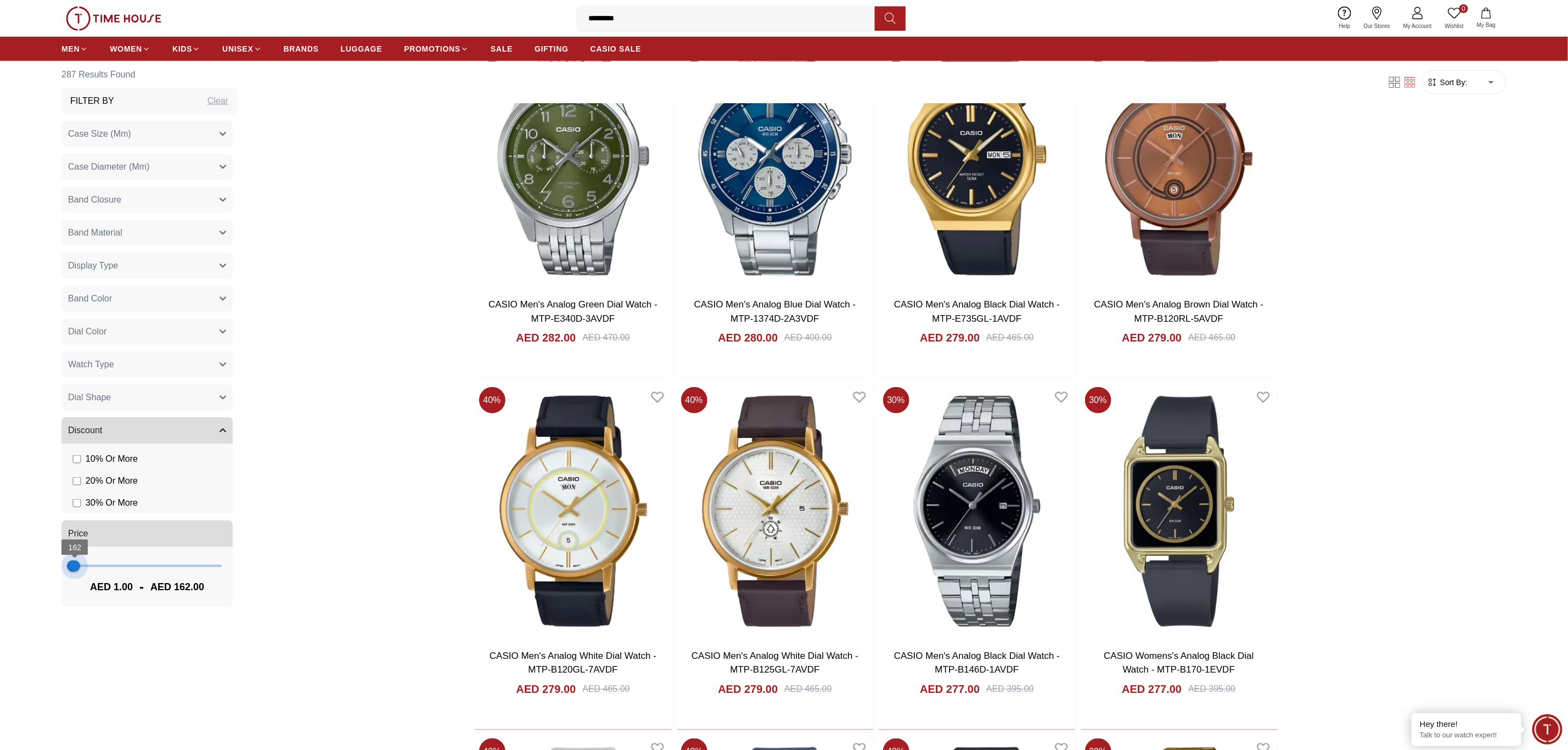
drag, startPoint x: 81, startPoint y: 568, endPoint x: 75, endPoint y: 566, distance: 6.3
click at [75, 555] on span "162" at bounding box center [74, 565] width 11 height 11
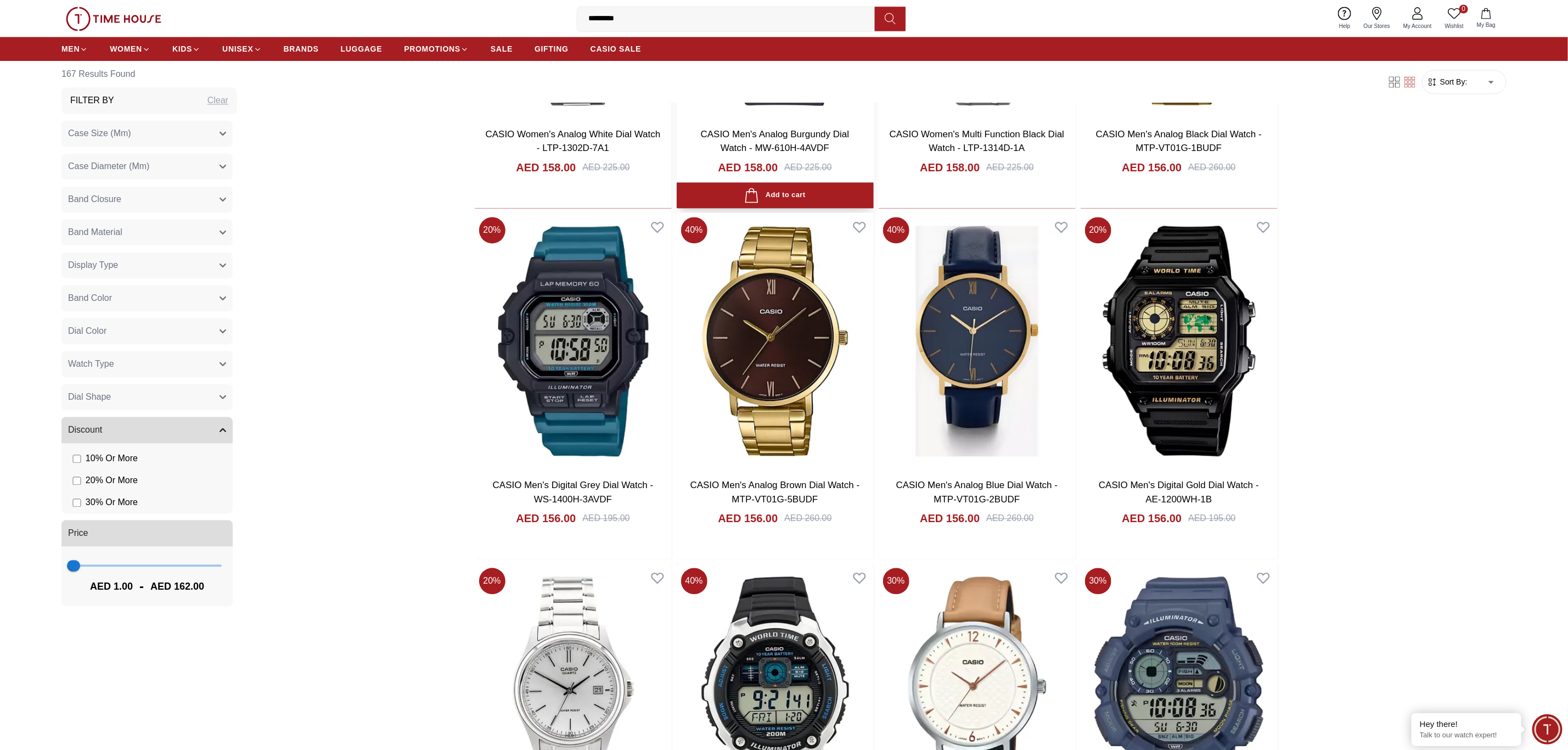
scroll to position [1647, 0]
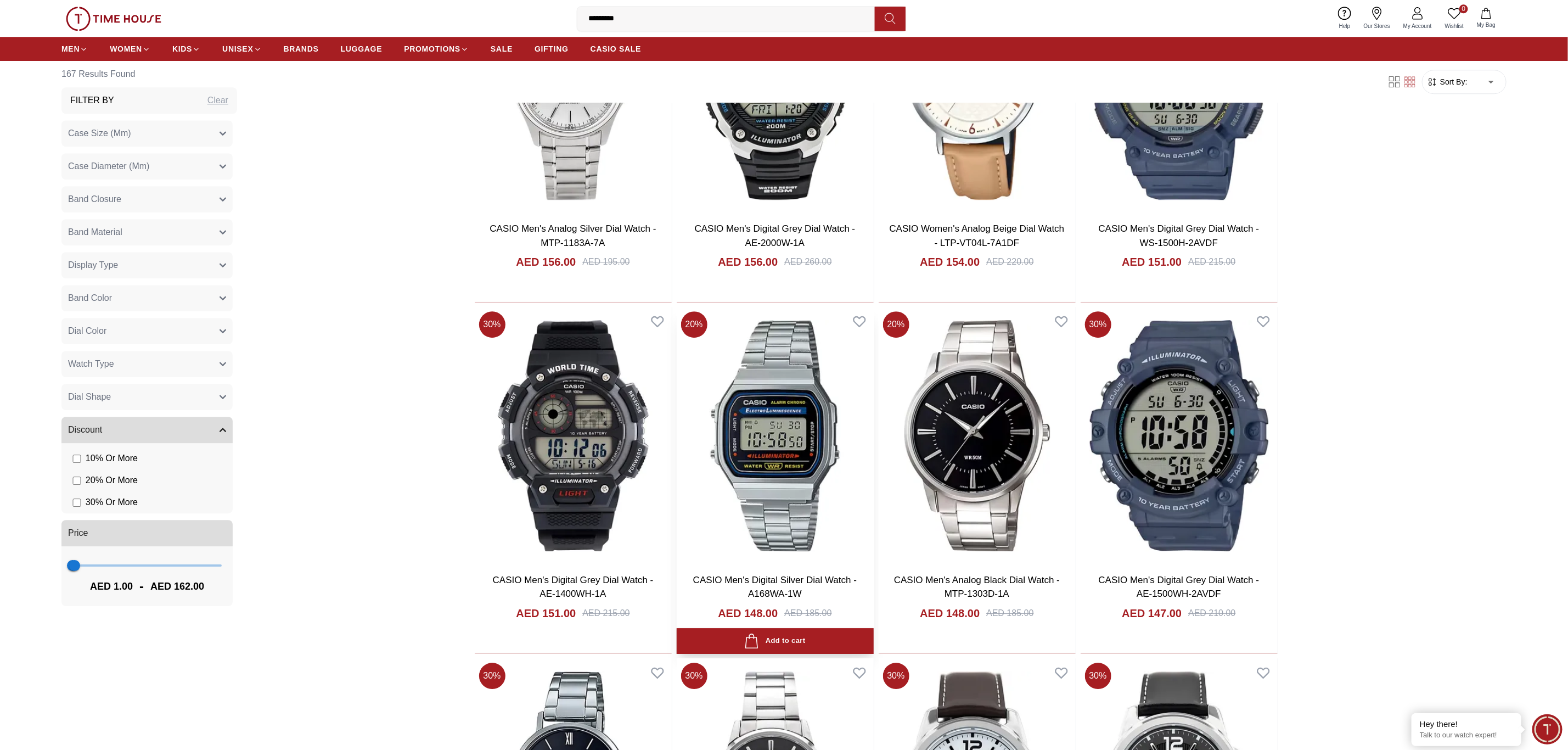
scroll to position [2223, 0]
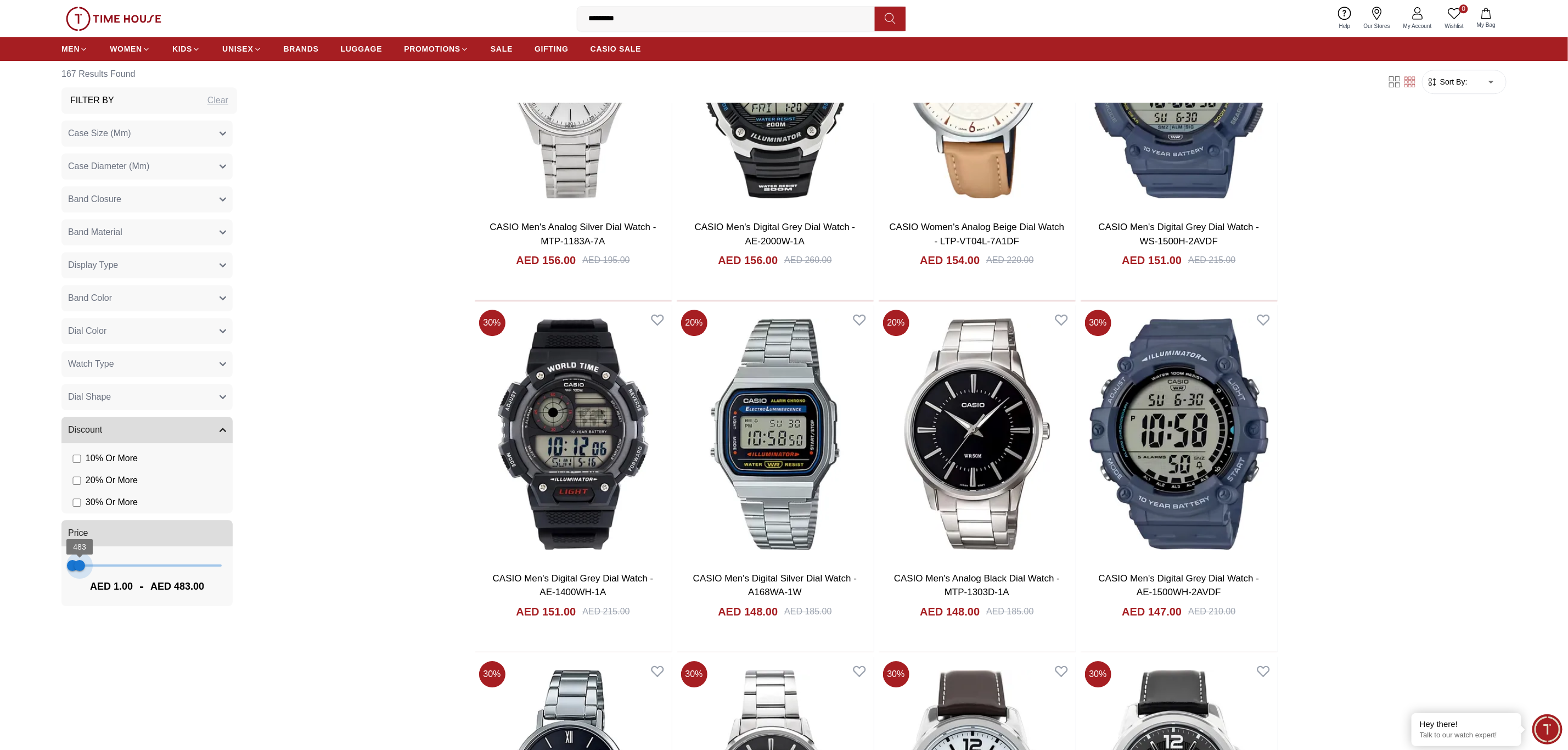
click at [79, 555] on span "483" at bounding box center [79, 565] width 11 height 11
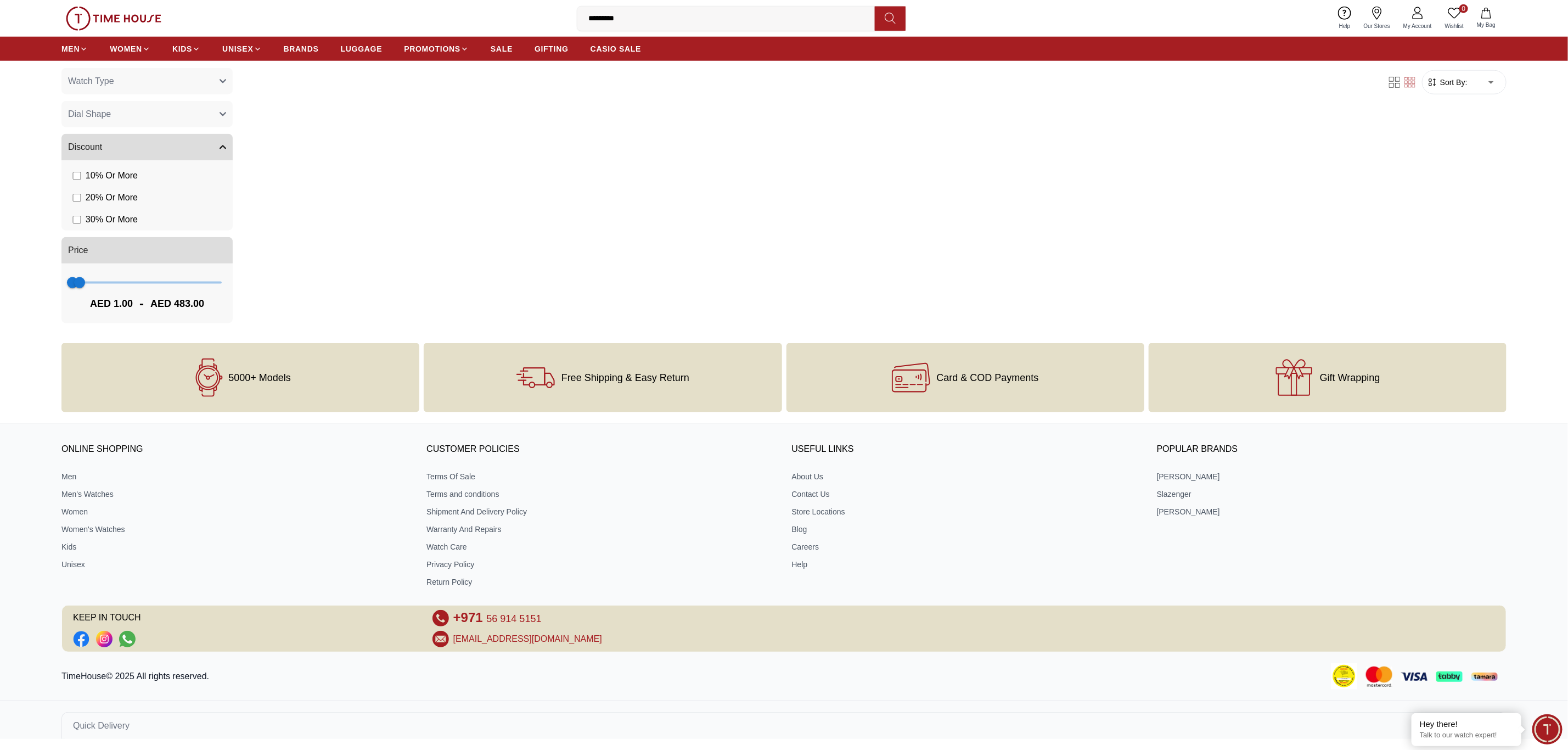
scroll to position [938, 0]
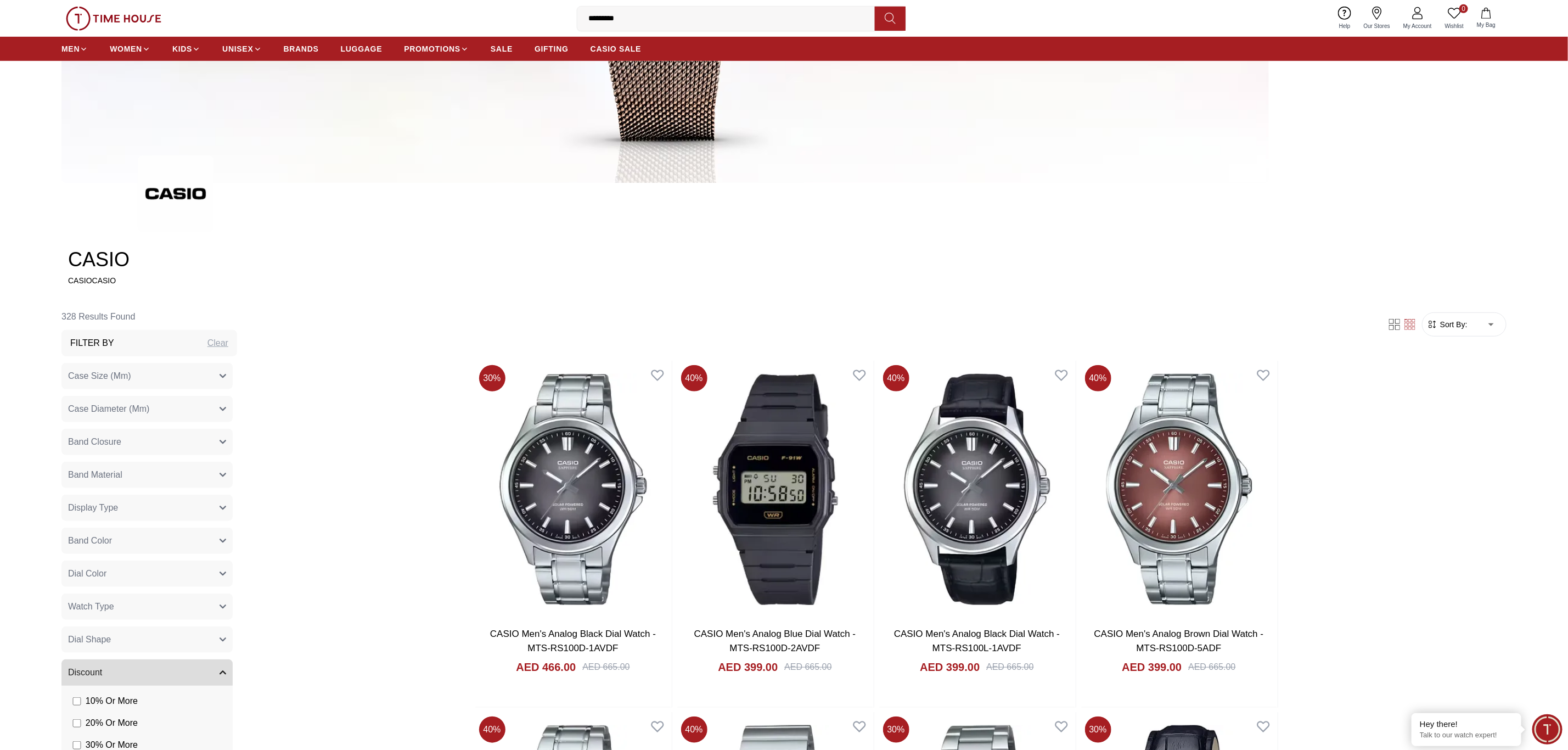
scroll to position [824, 0]
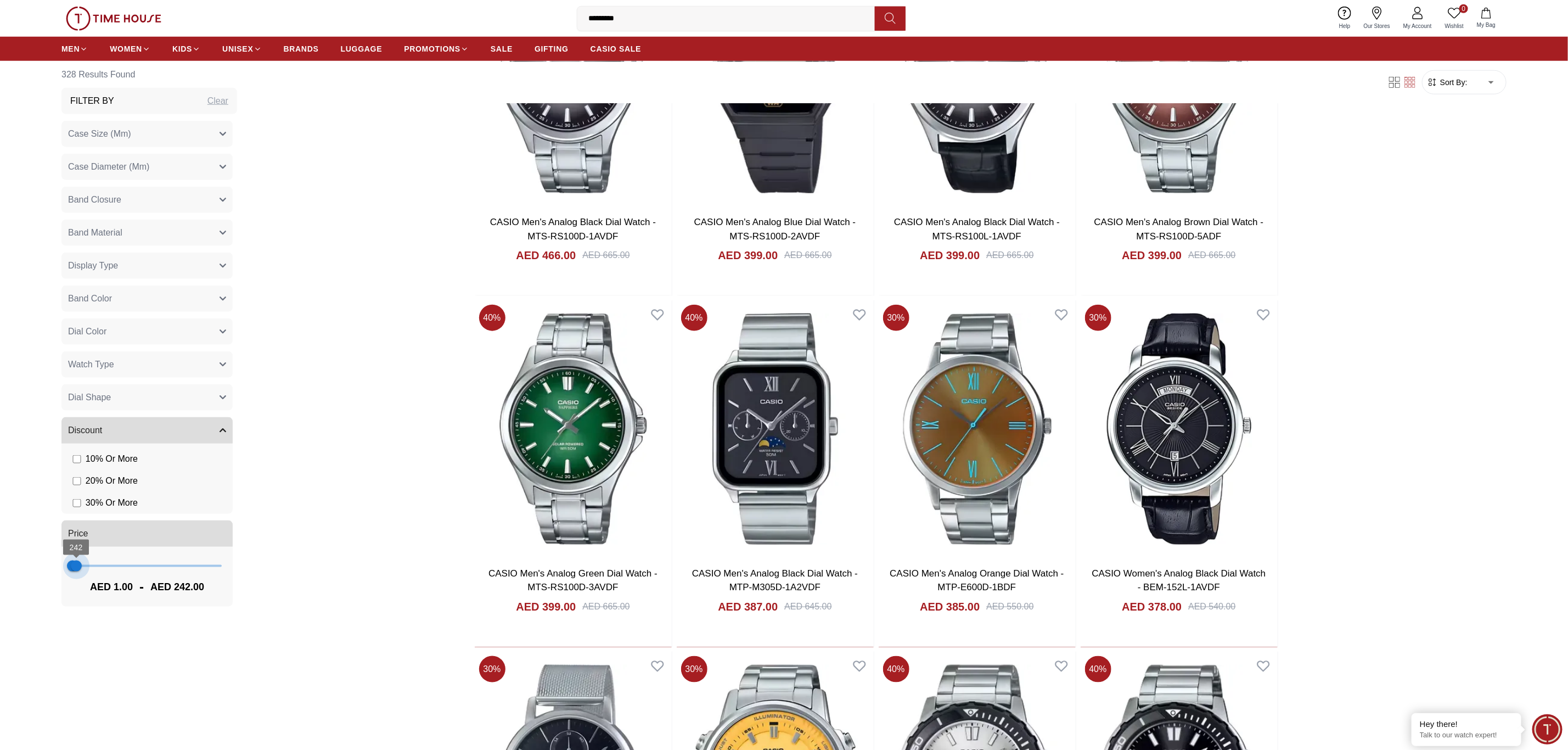
click at [76, 555] on span "242" at bounding box center [76, 565] width 11 height 11
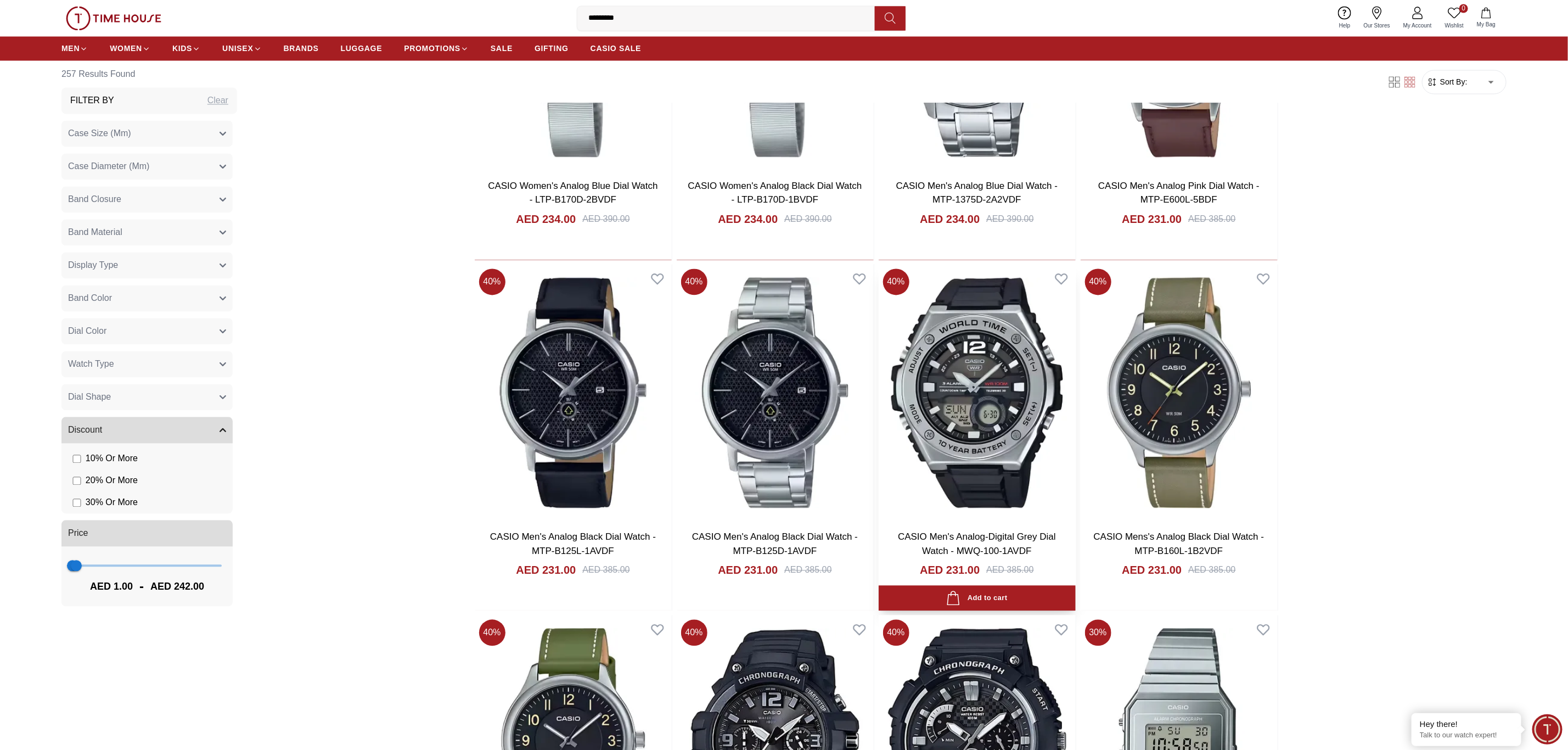
scroll to position [1565, 0]
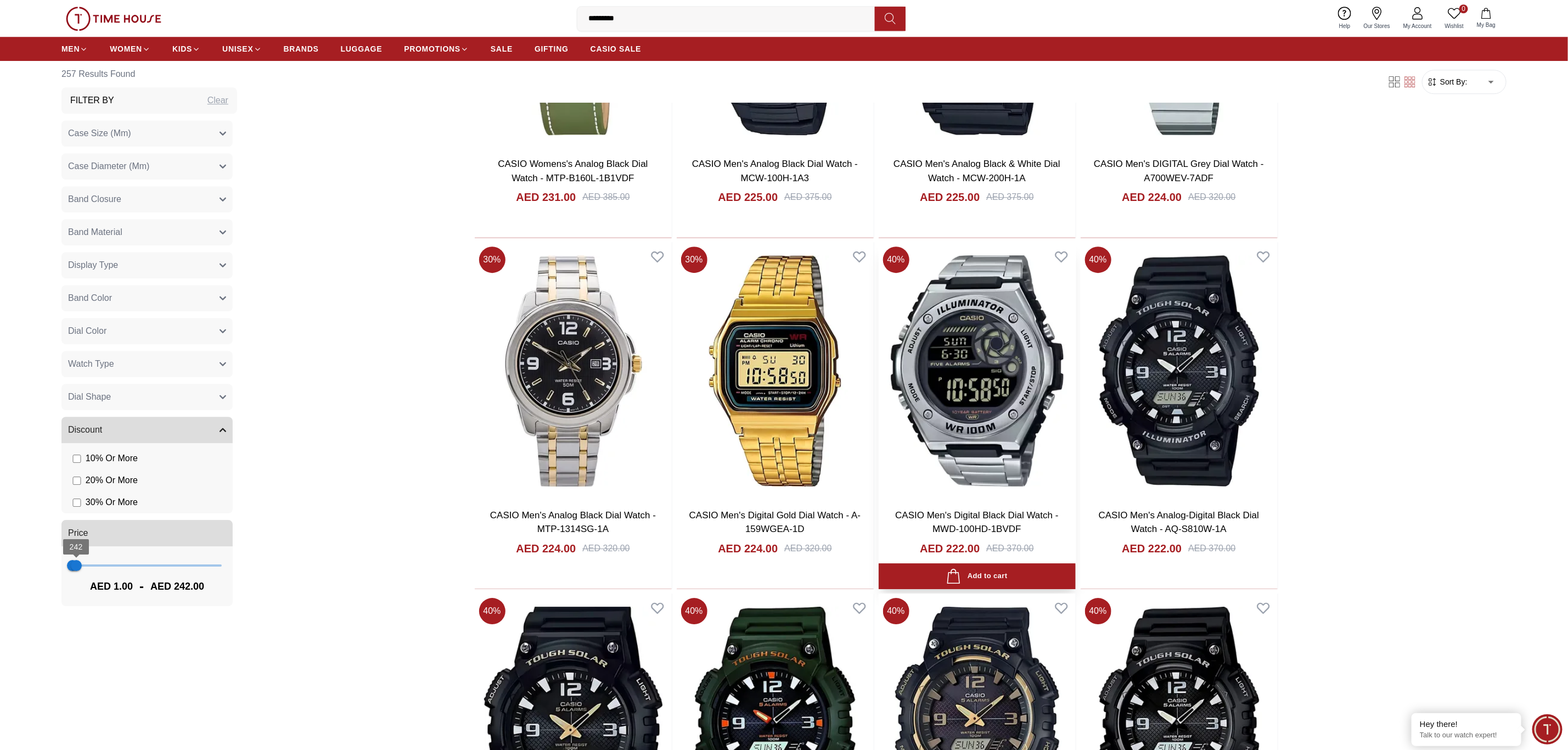
scroll to position [2471, 0]
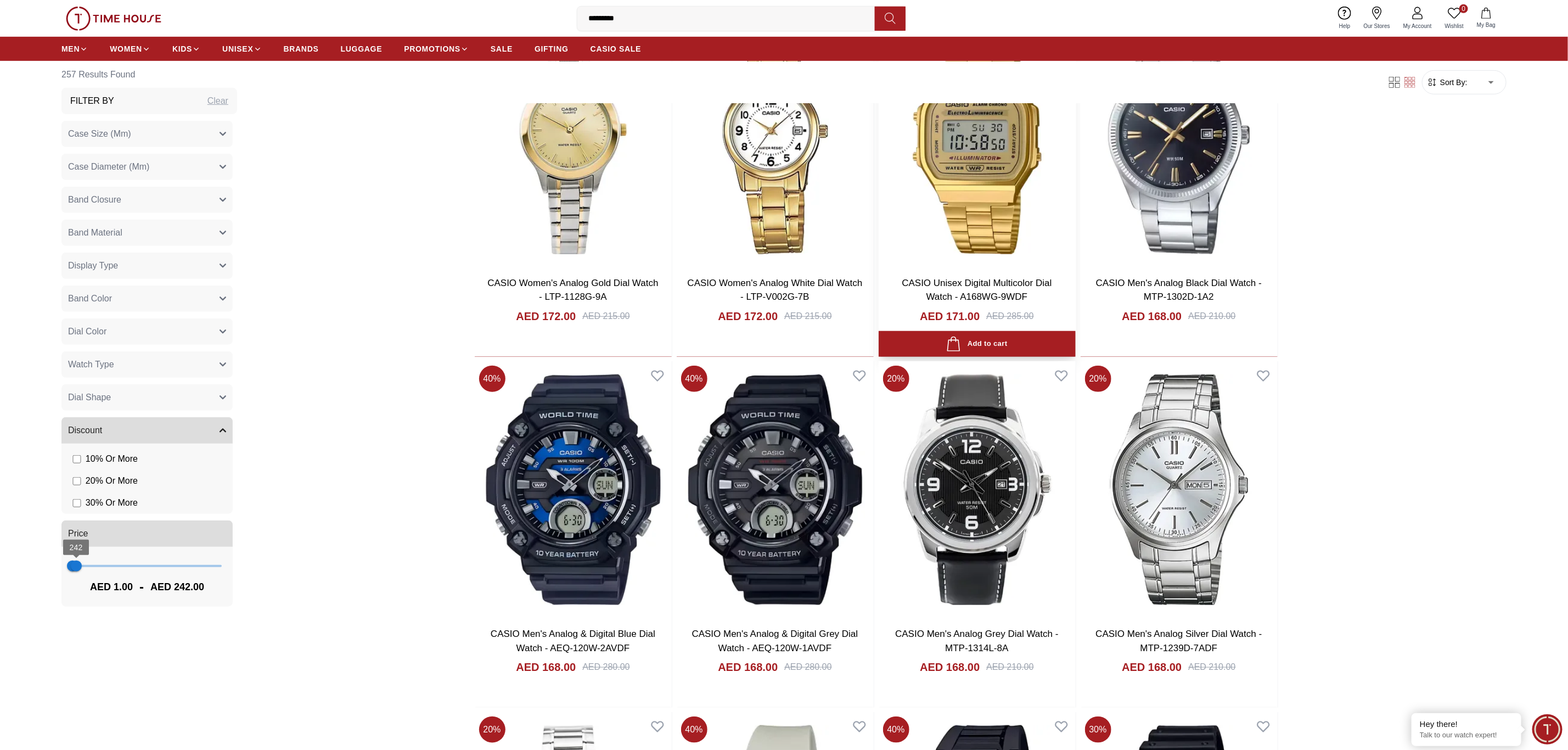
scroll to position [6881, 0]
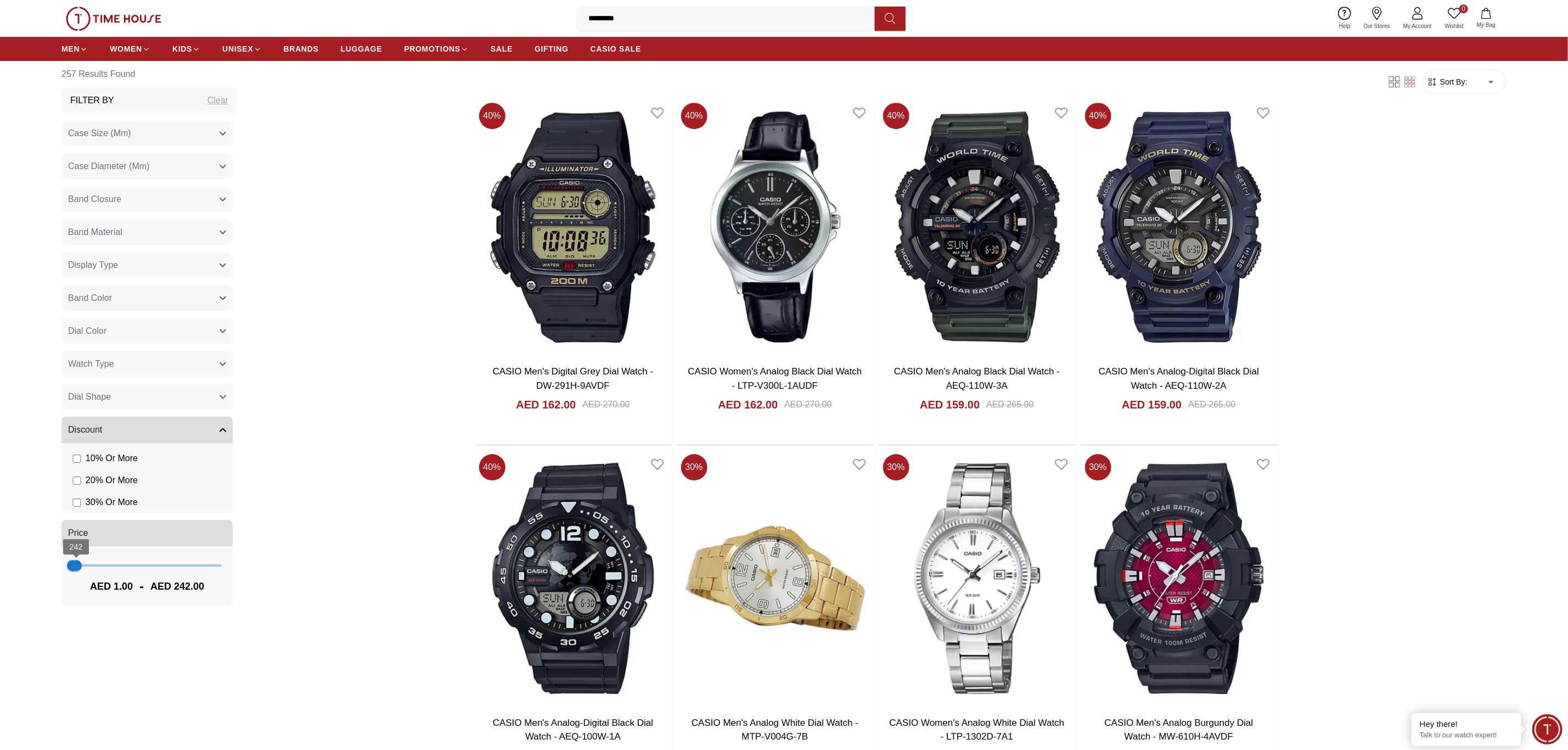
scroll to position [8775, 0]
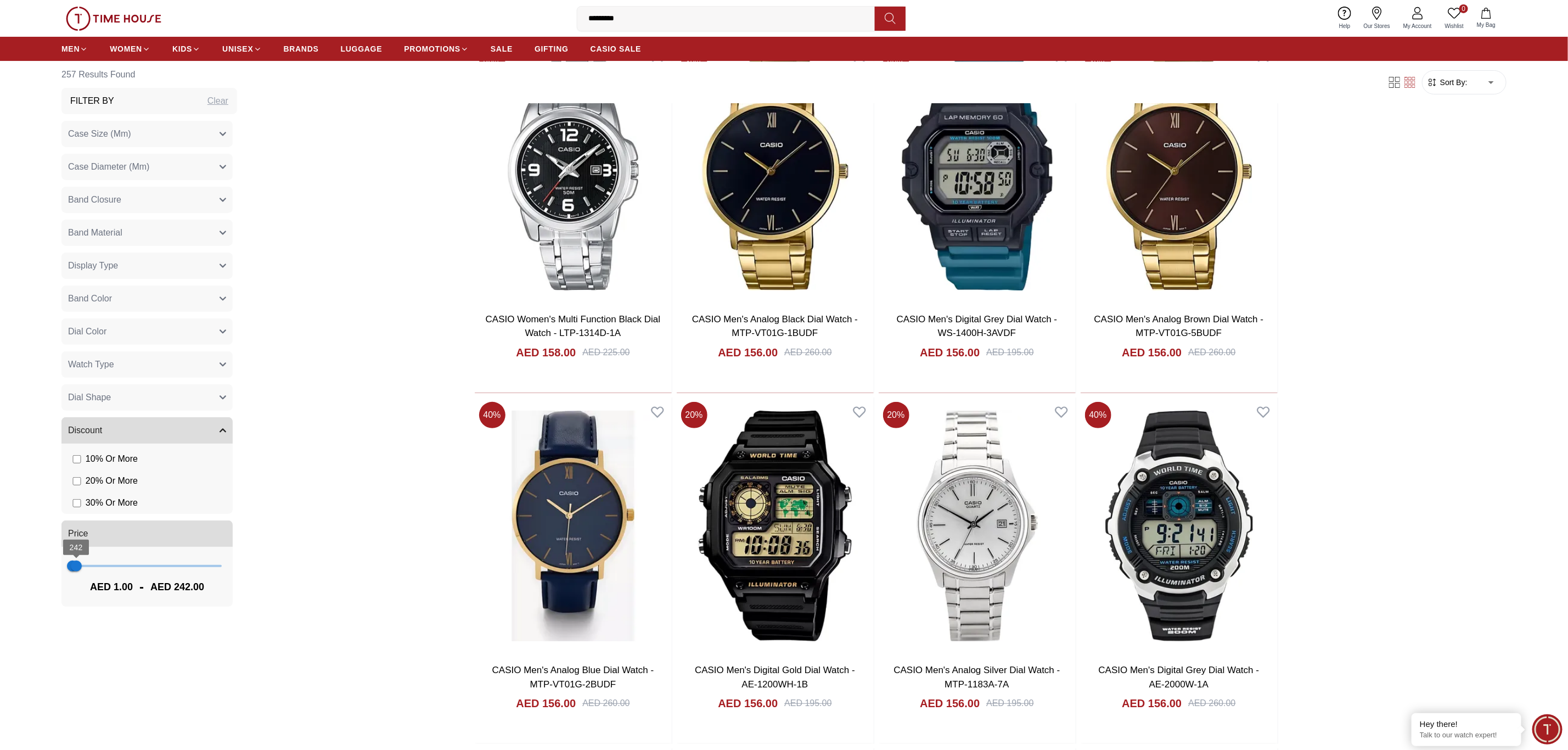
scroll to position [9516, 0]
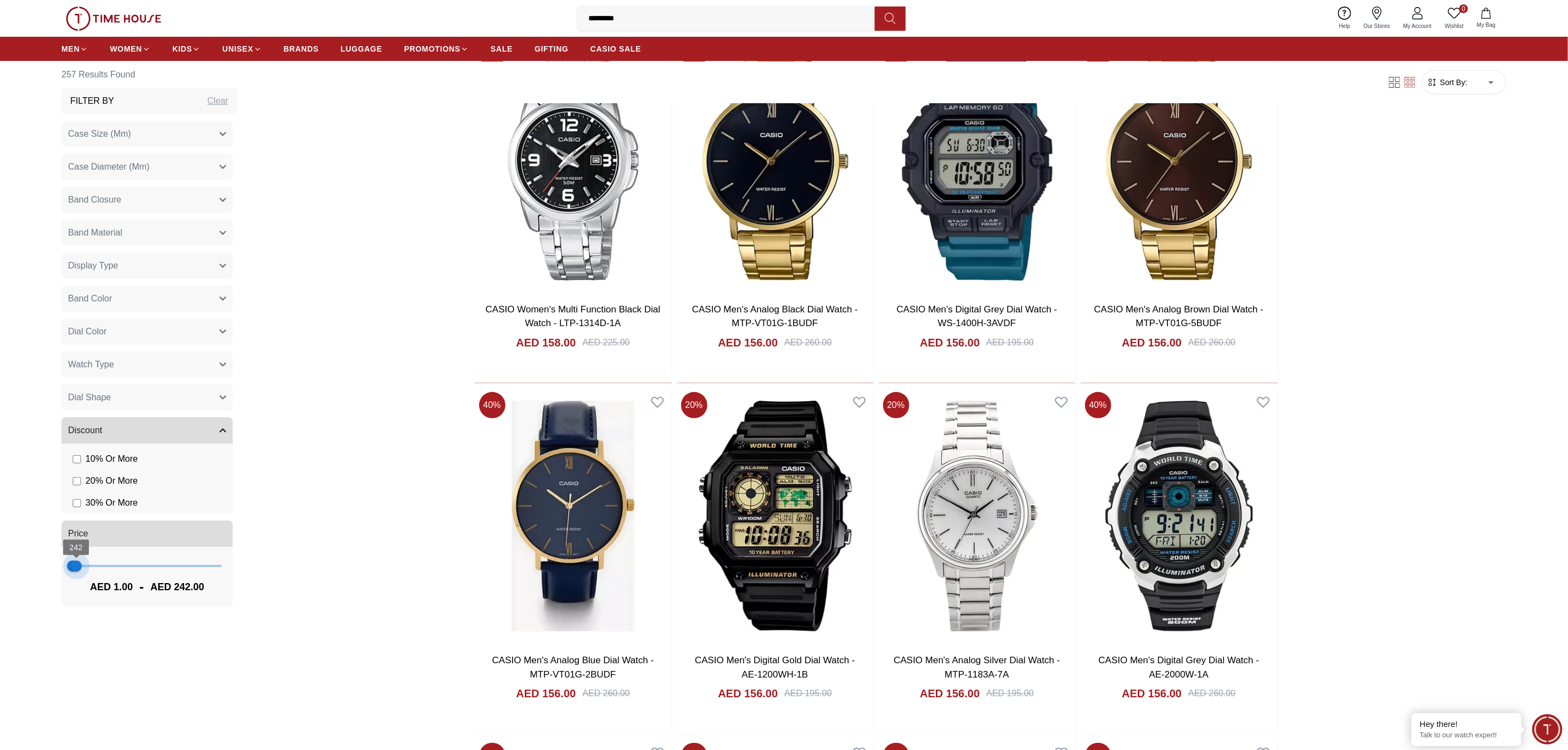
type input "***"
drag, startPoint x: 83, startPoint y: 565, endPoint x: 76, endPoint y: 565, distance: 7.0
click at [76, 555] on span "282" at bounding box center [76, 565] width 11 height 11
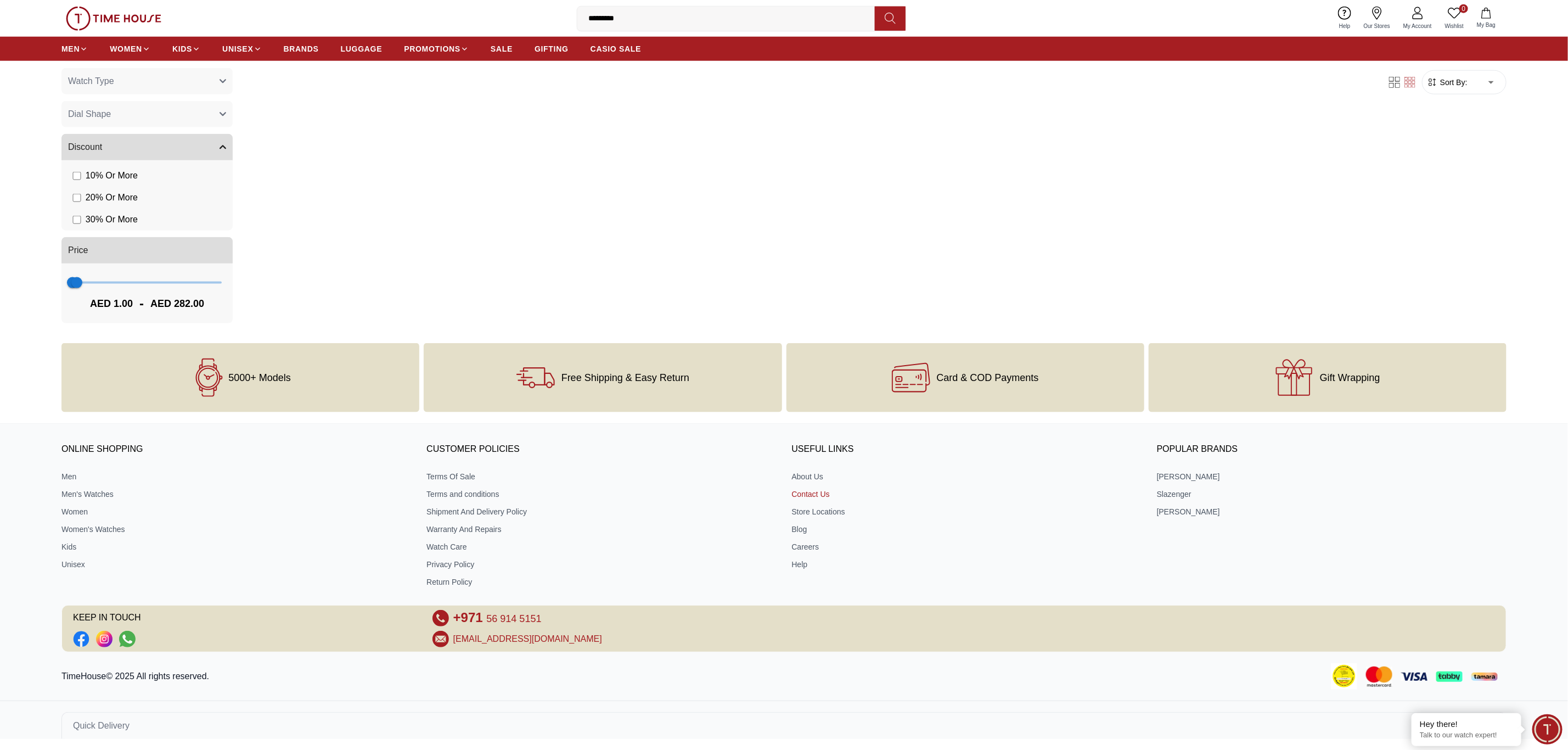
scroll to position [938, 0]
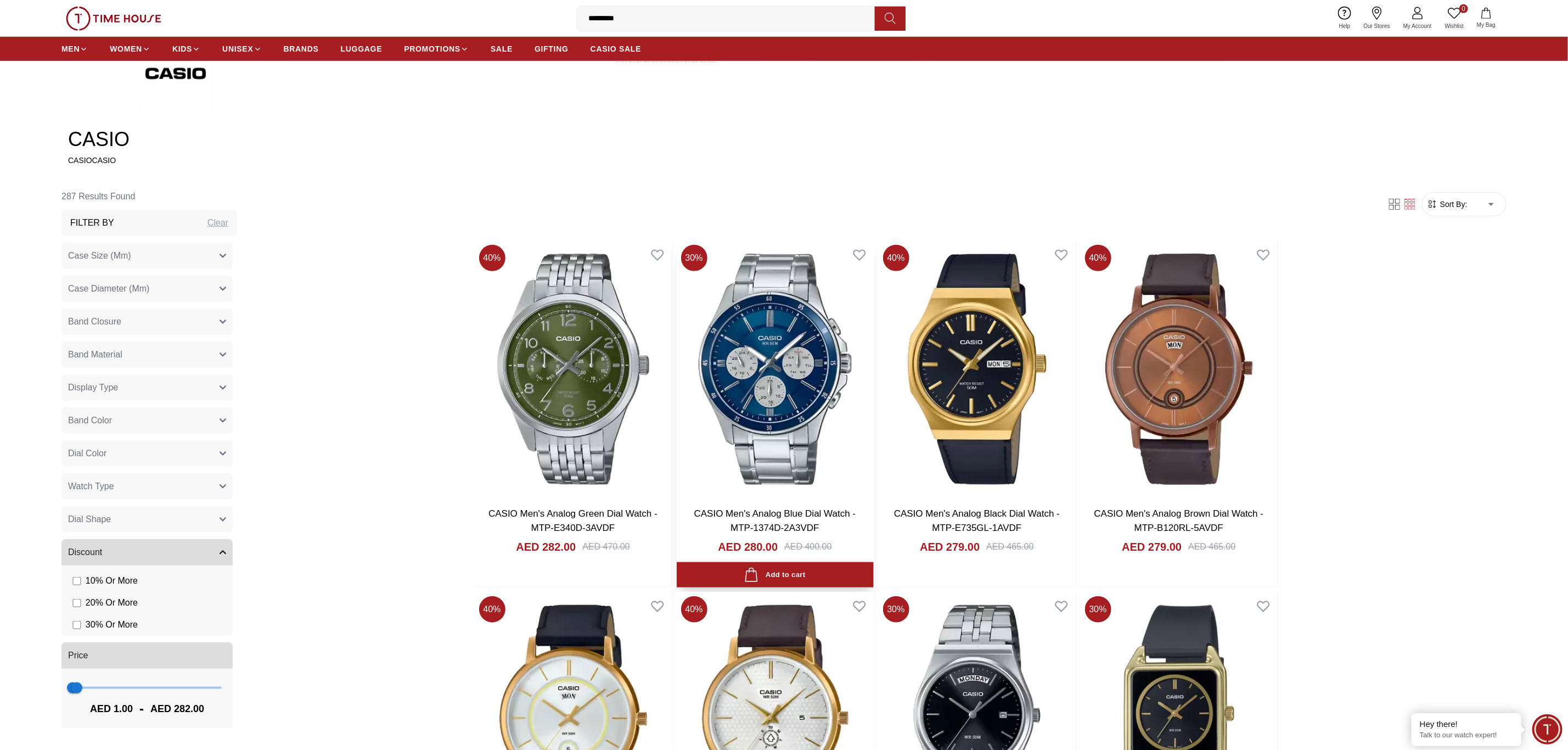
scroll to position [659, 0]
